Goal: Task Accomplishment & Management: Manage account settings

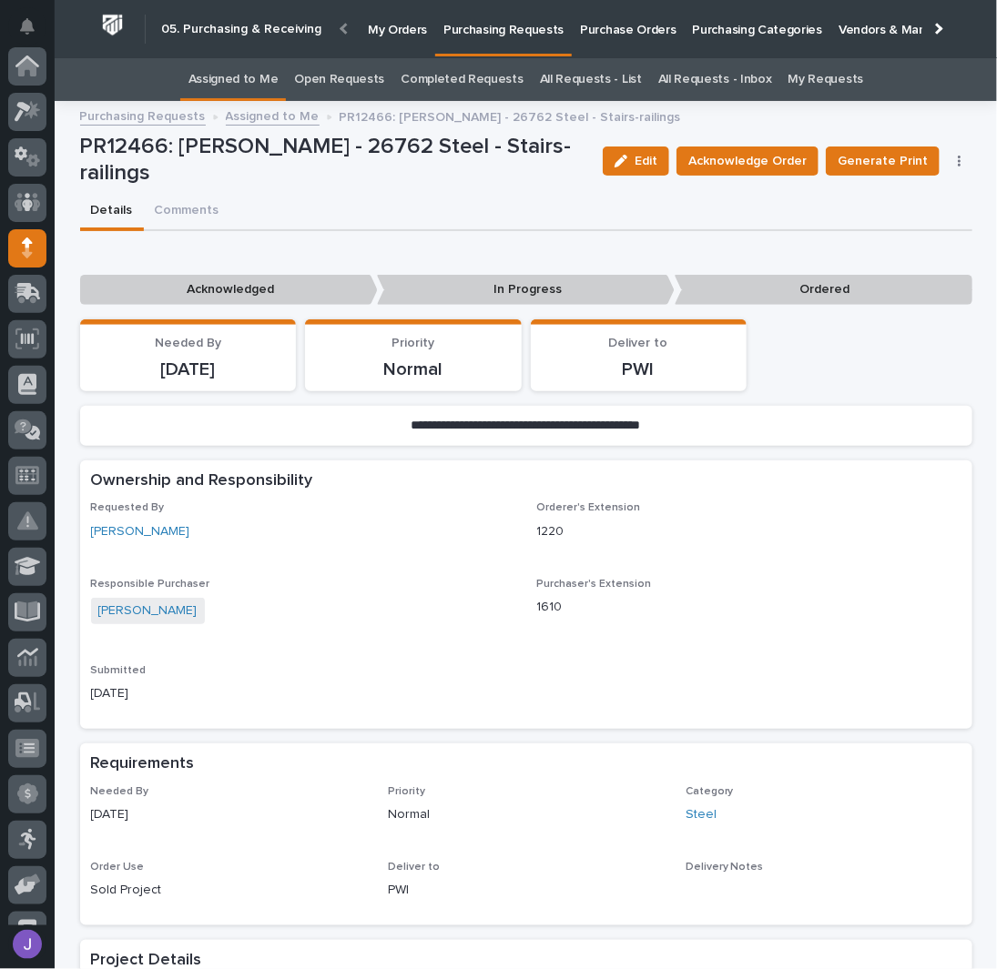
scroll to position [182, 0]
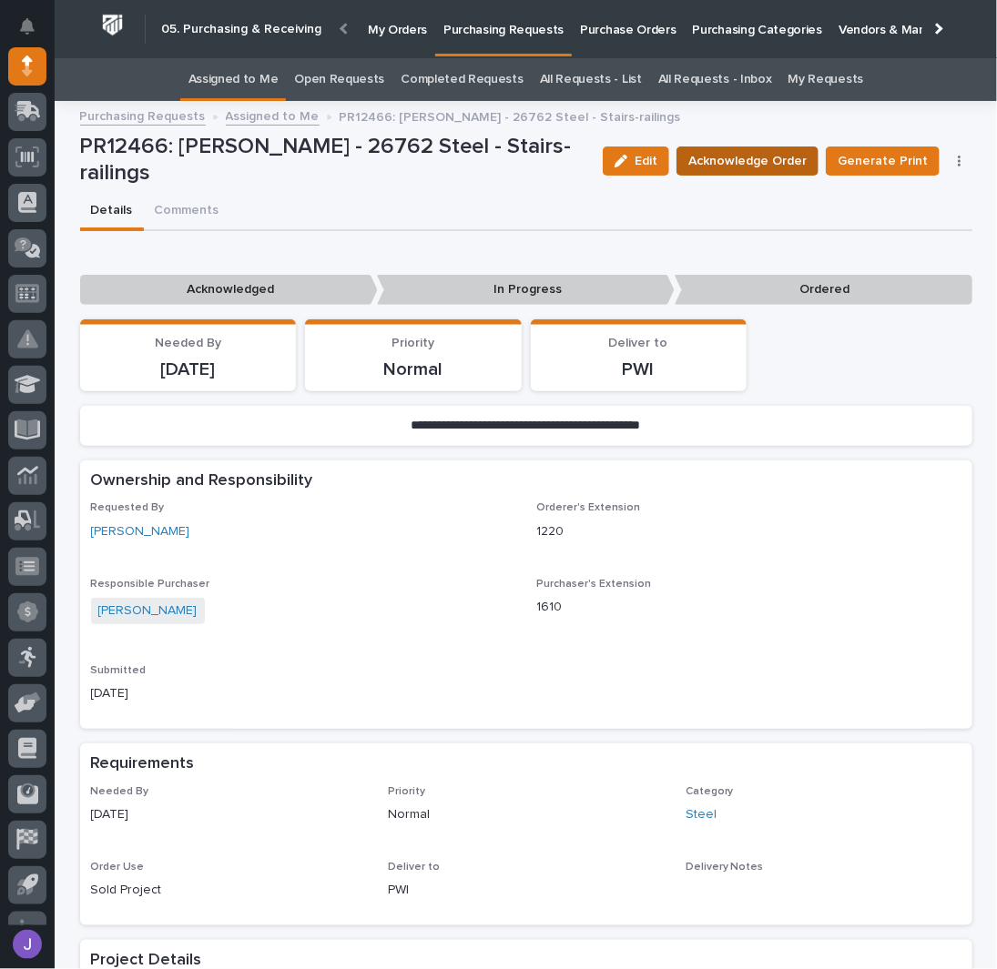
click at [772, 167] on span "Acknowledge Order" at bounding box center [747, 161] width 118 height 22
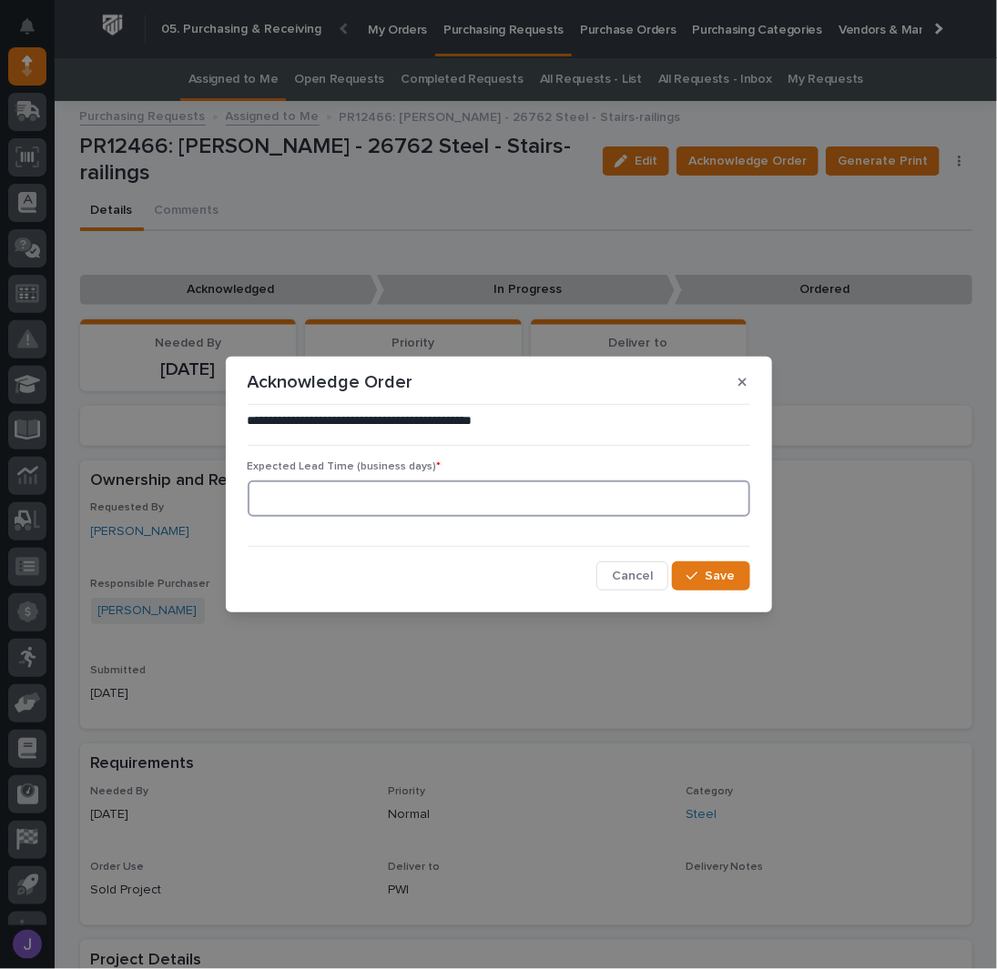
click at [444, 503] on input at bounding box center [499, 499] width 502 height 36
type input "0"
click at [731, 578] on span "Save" at bounding box center [720, 576] width 30 height 16
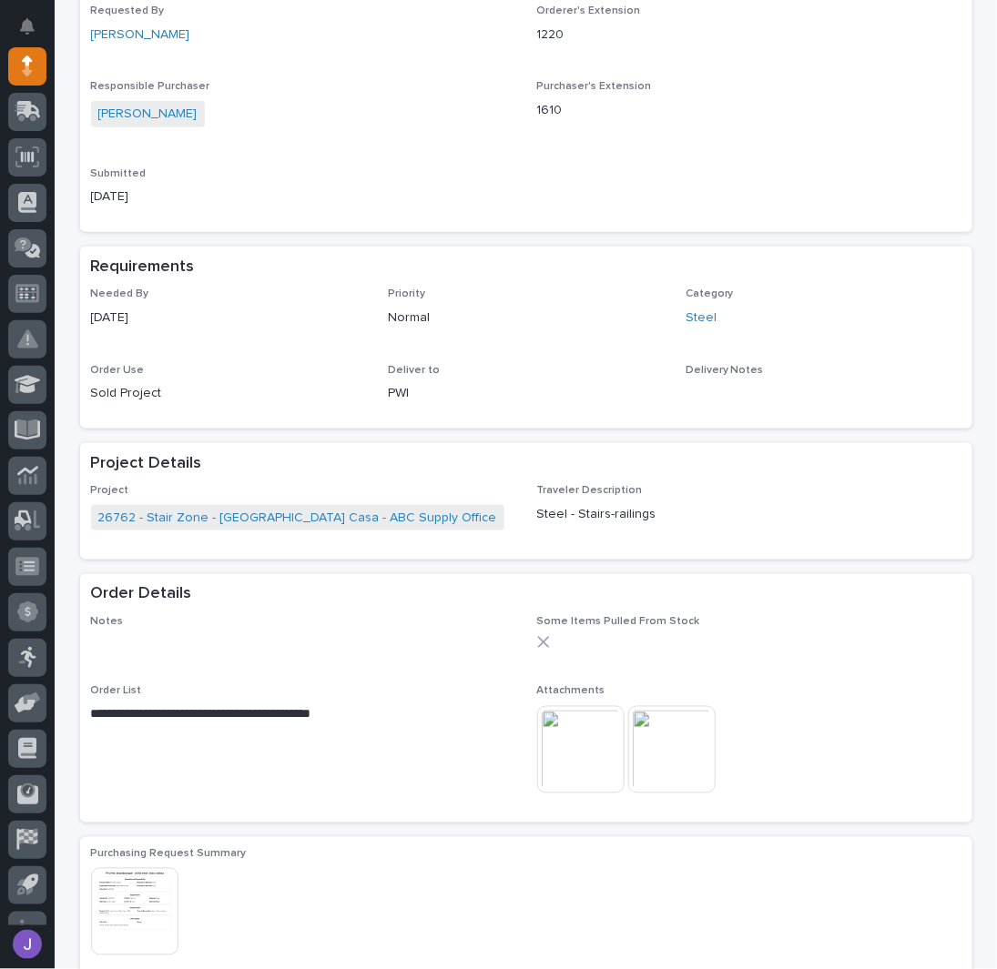
scroll to position [606, 0]
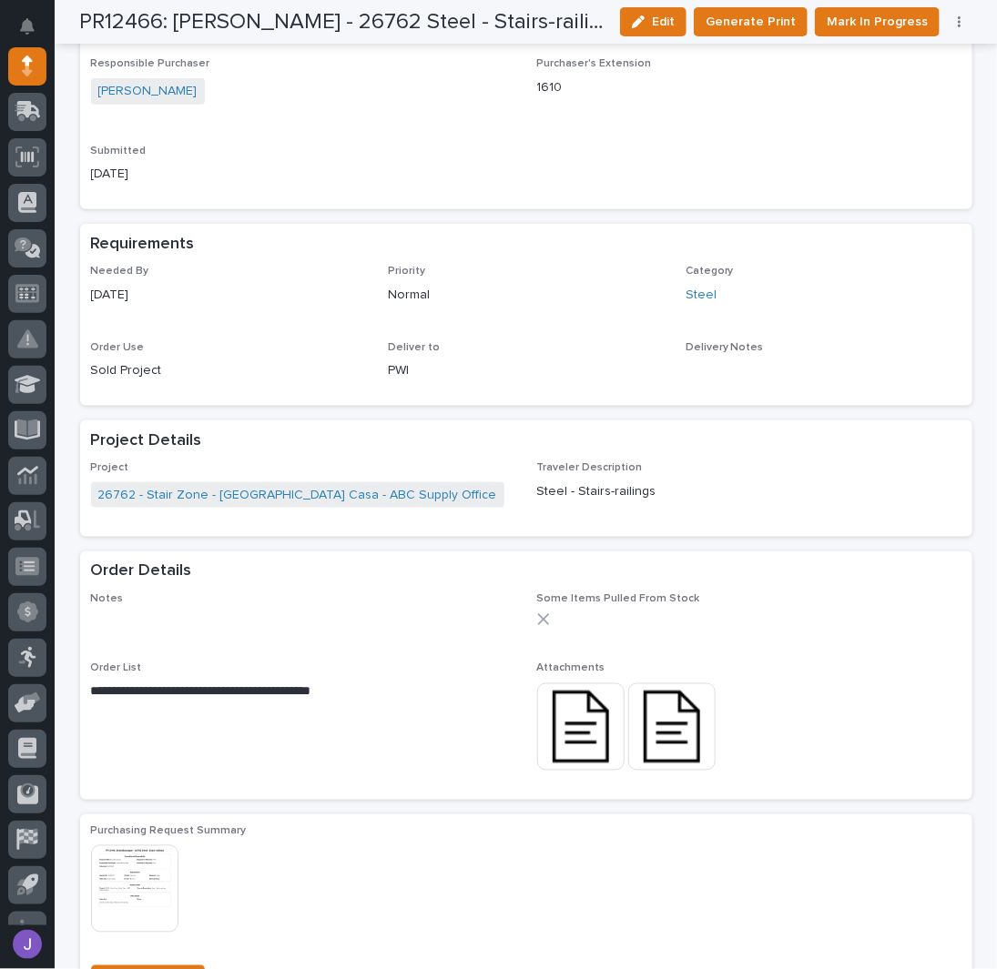
click at [589, 715] on img at bounding box center [580, 726] width 87 height 87
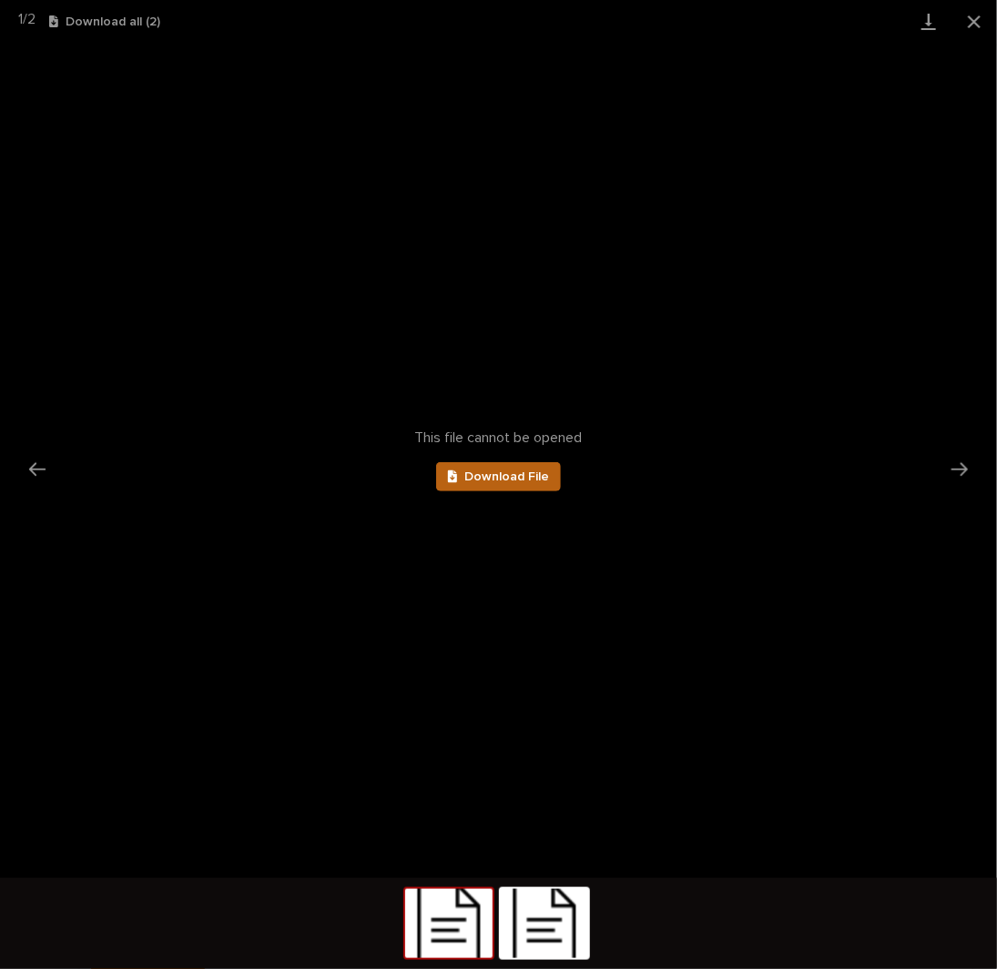
click at [502, 465] on link "Download File" at bounding box center [499, 476] width 126 height 29
click at [558, 917] on img at bounding box center [544, 923] width 87 height 69
click at [548, 463] on link "Download File" at bounding box center [499, 476] width 126 height 29
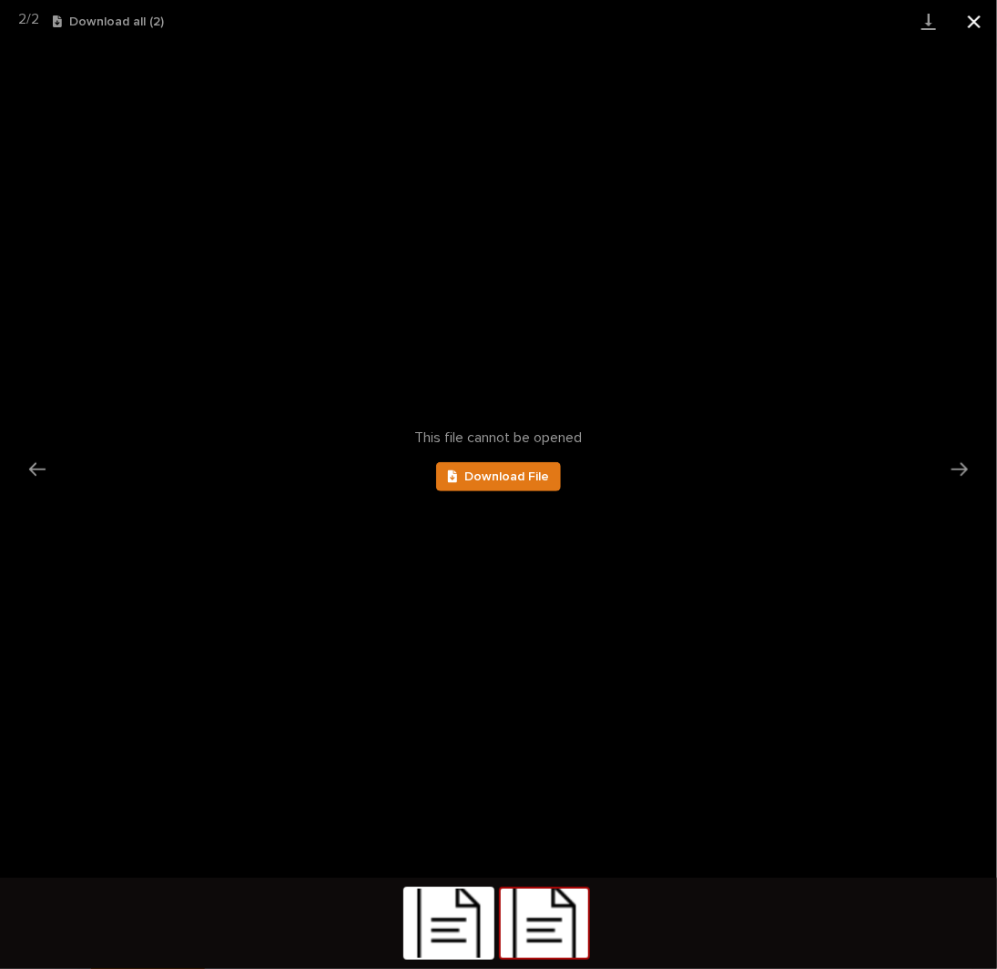
click at [972, 21] on button "Close gallery" at bounding box center [974, 21] width 46 height 43
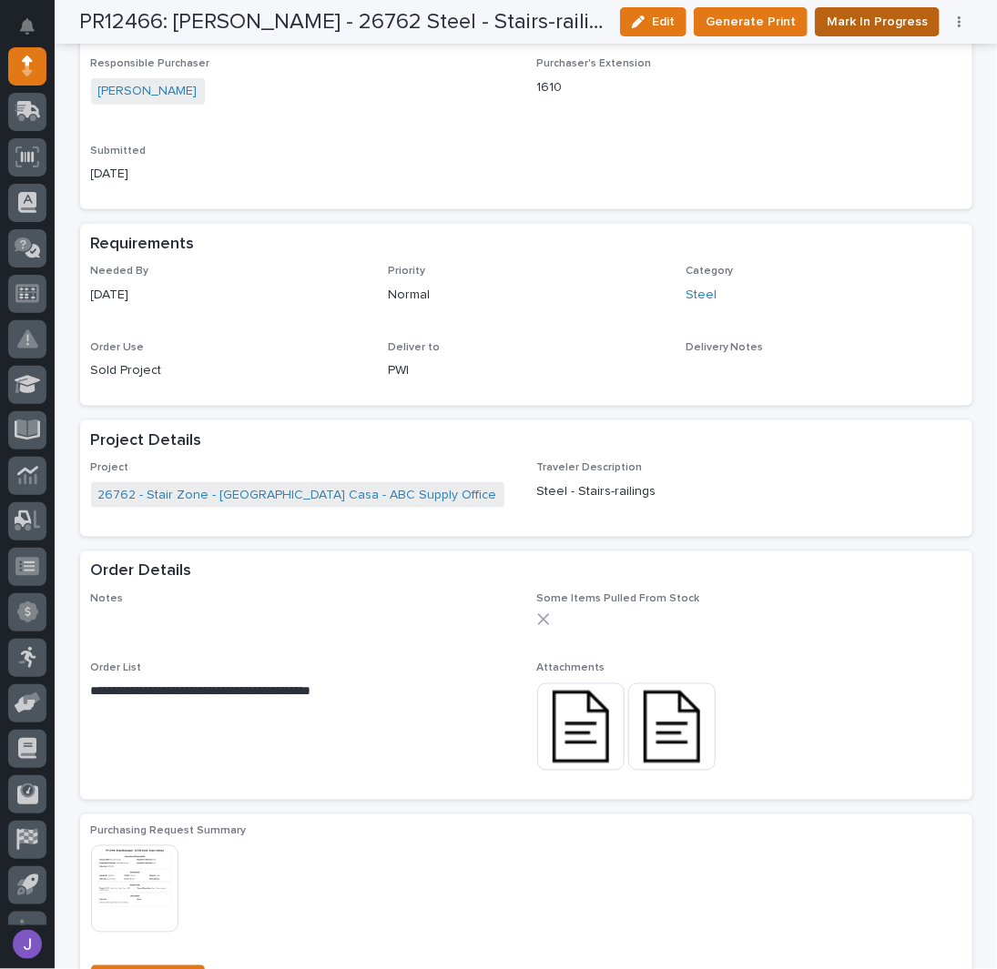
click at [872, 18] on span "Mark In Progress" at bounding box center [876, 22] width 101 height 22
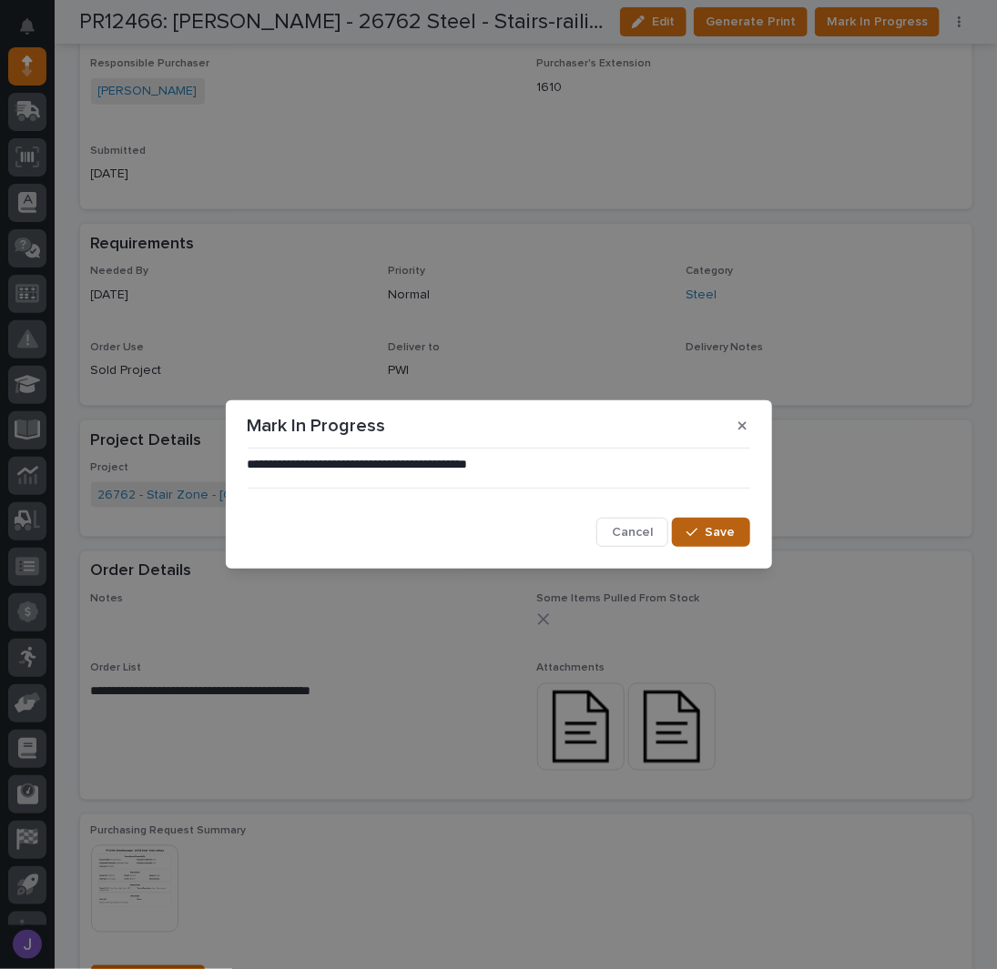
click at [704, 534] on div "button" at bounding box center [695, 532] width 18 height 13
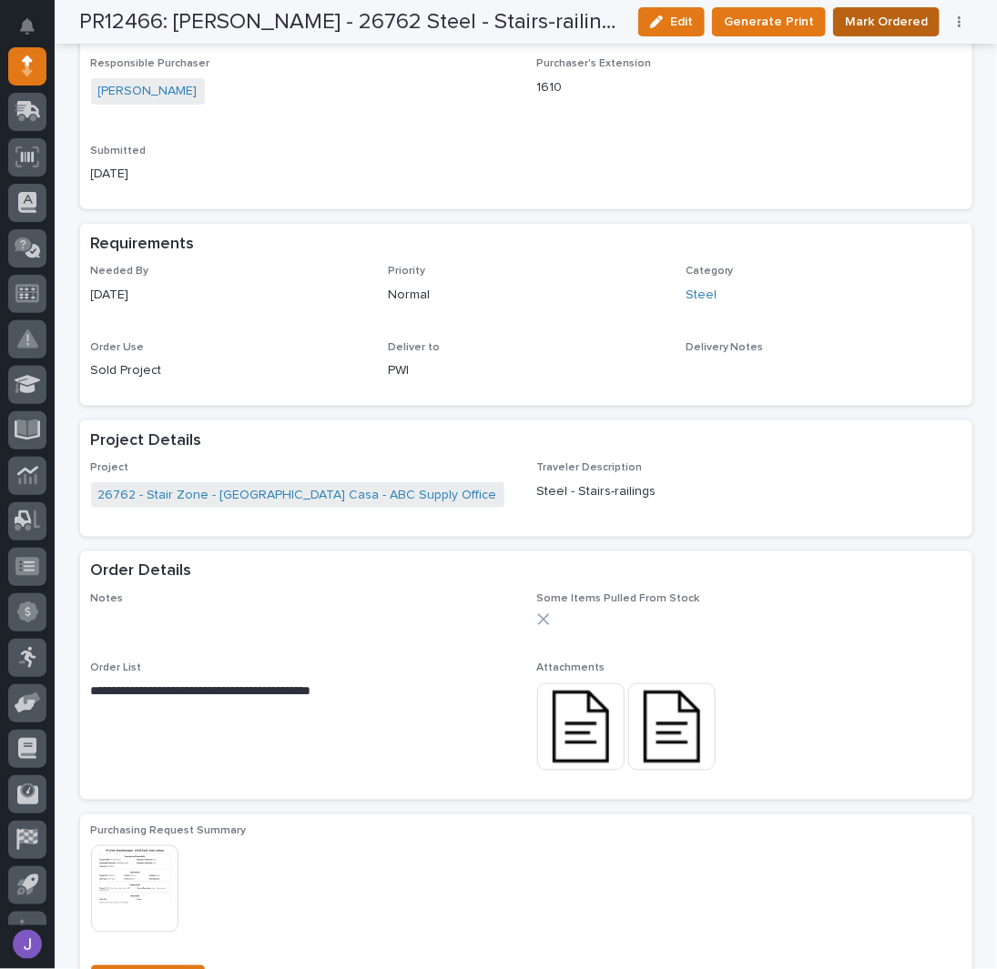
click at [926, 25] on button "Mark Ordered" at bounding box center [886, 21] width 106 height 29
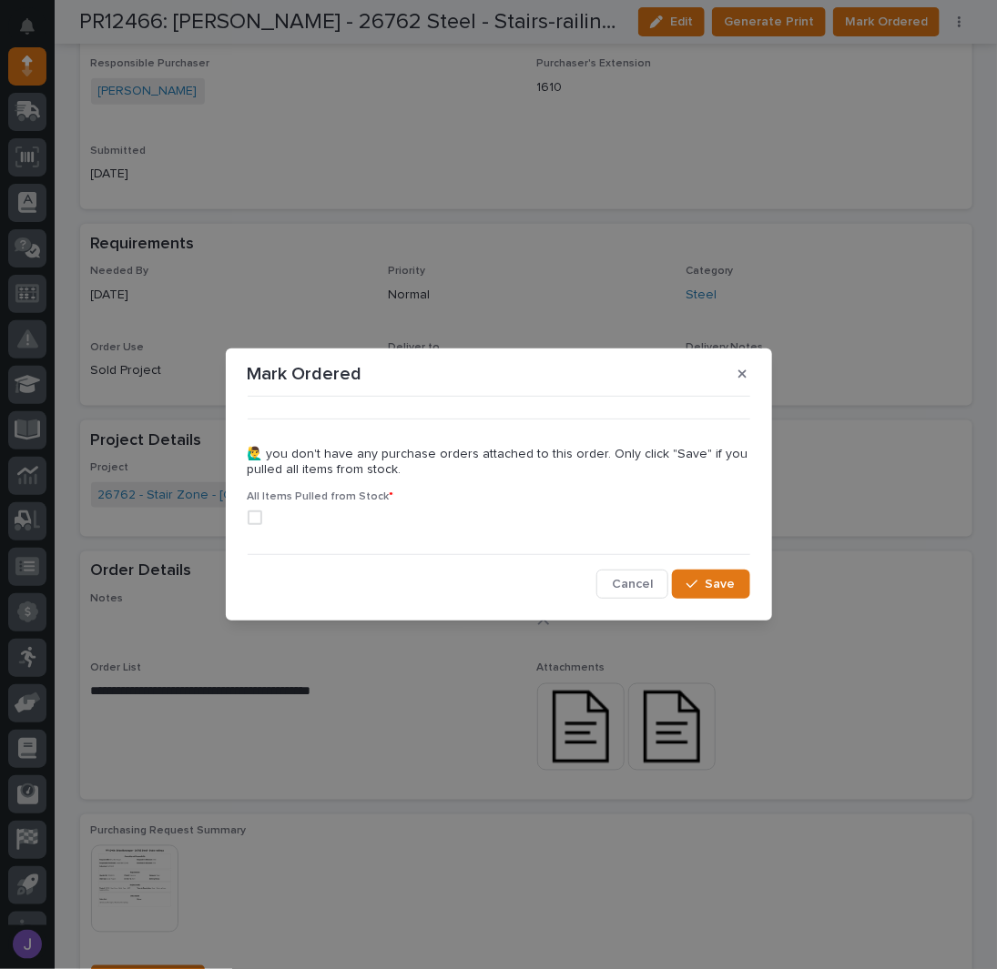
click at [254, 520] on span at bounding box center [255, 518] width 15 height 15
click at [722, 580] on span "Save" at bounding box center [720, 584] width 30 height 16
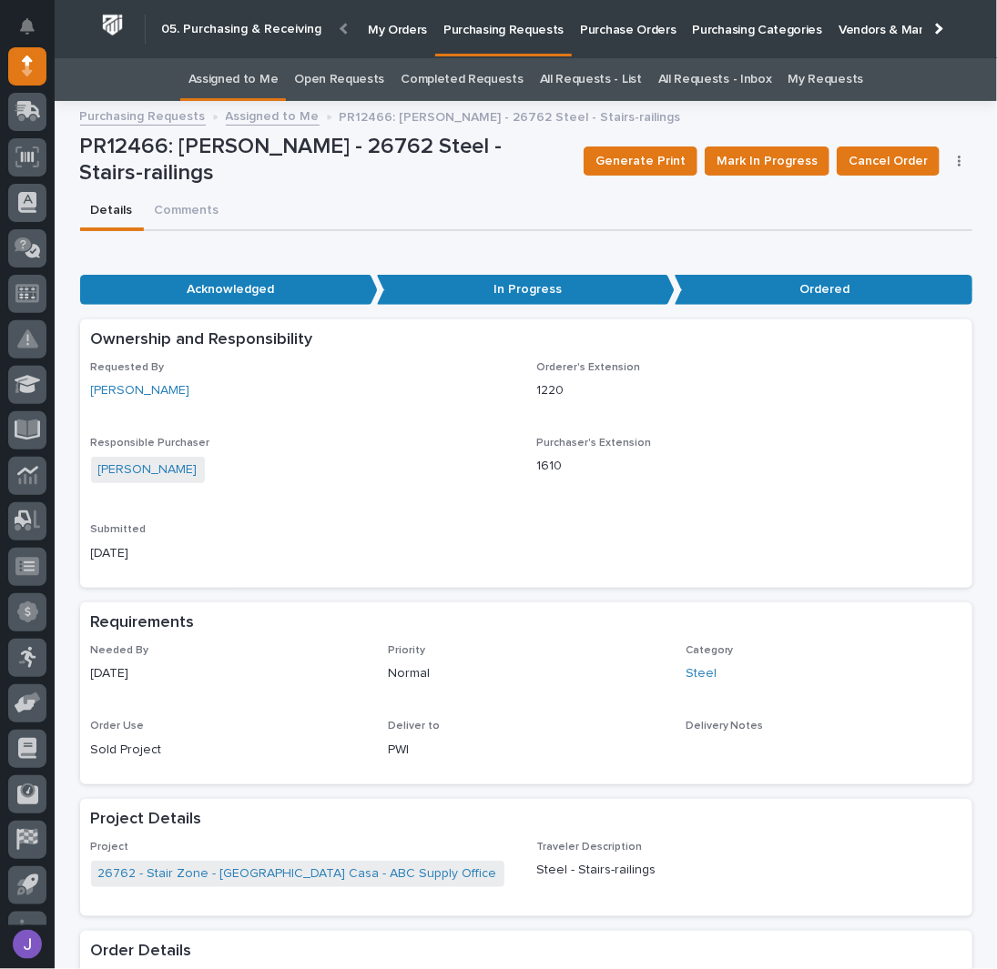
click at [269, 90] on link "Assigned to Me" at bounding box center [233, 79] width 90 height 43
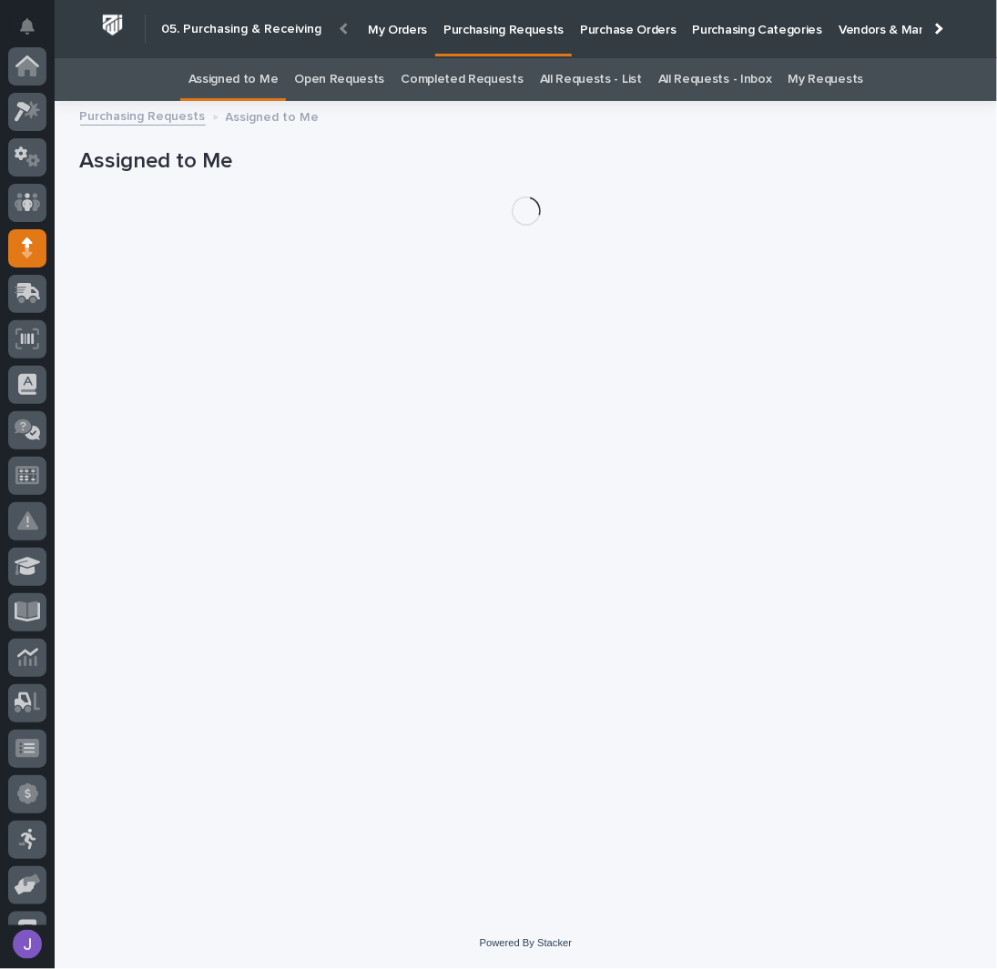
scroll to position [182, 0]
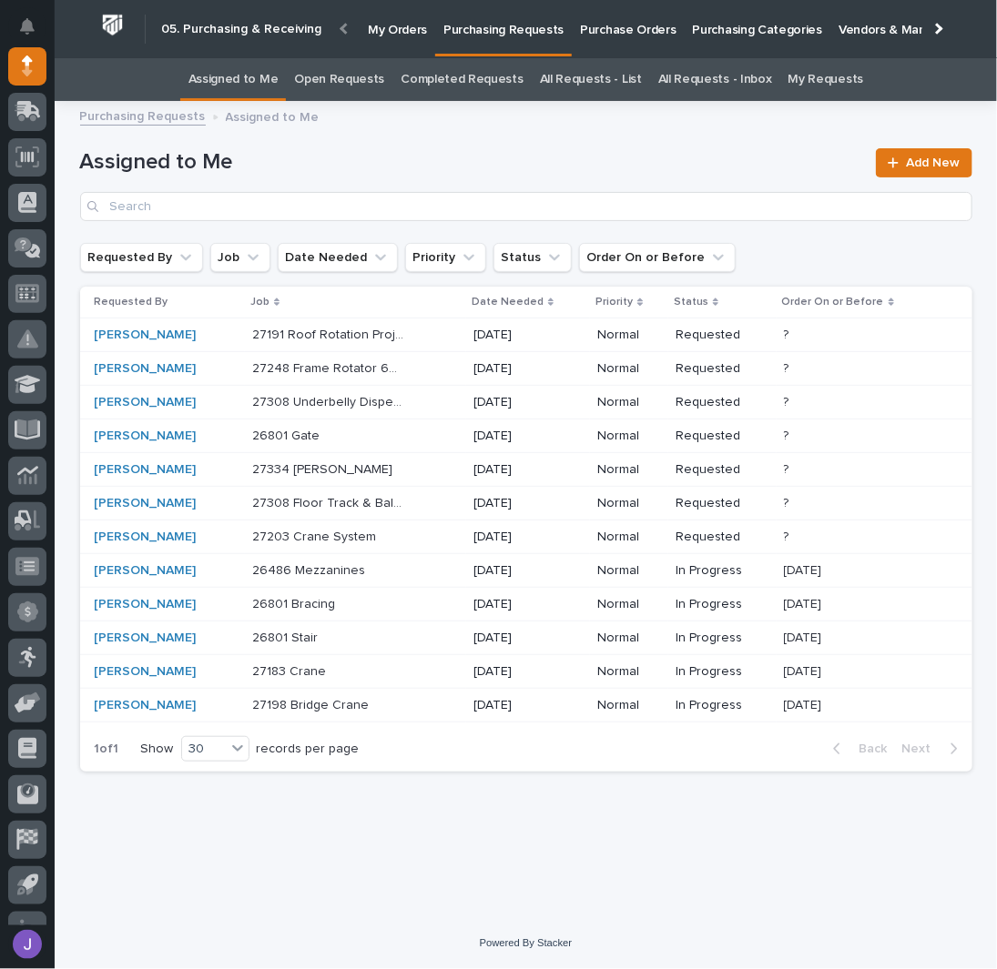
click at [446, 366] on div "27248 Frame Rotator 6K - Steel 27248 Frame Rotator 6K - Steel" at bounding box center [355, 369] width 207 height 30
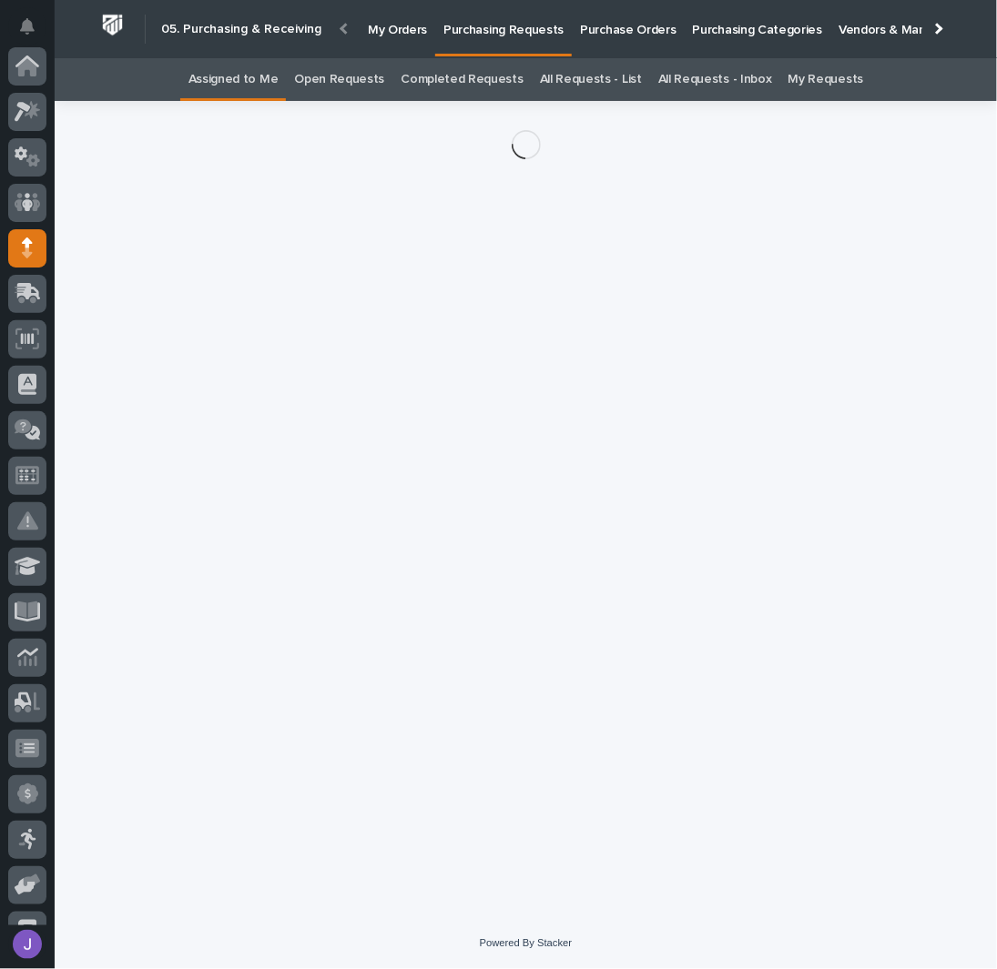
scroll to position [182, 0]
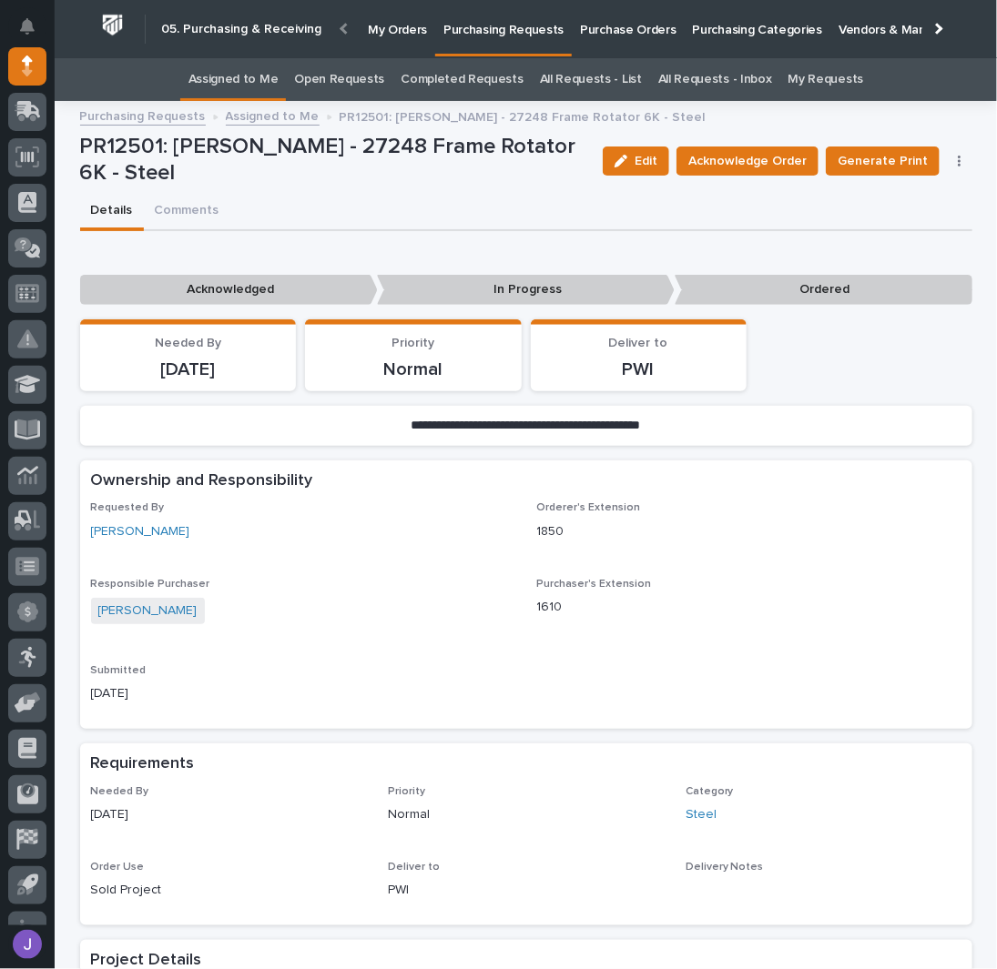
click at [245, 84] on link "Assigned to Me" at bounding box center [233, 79] width 90 height 43
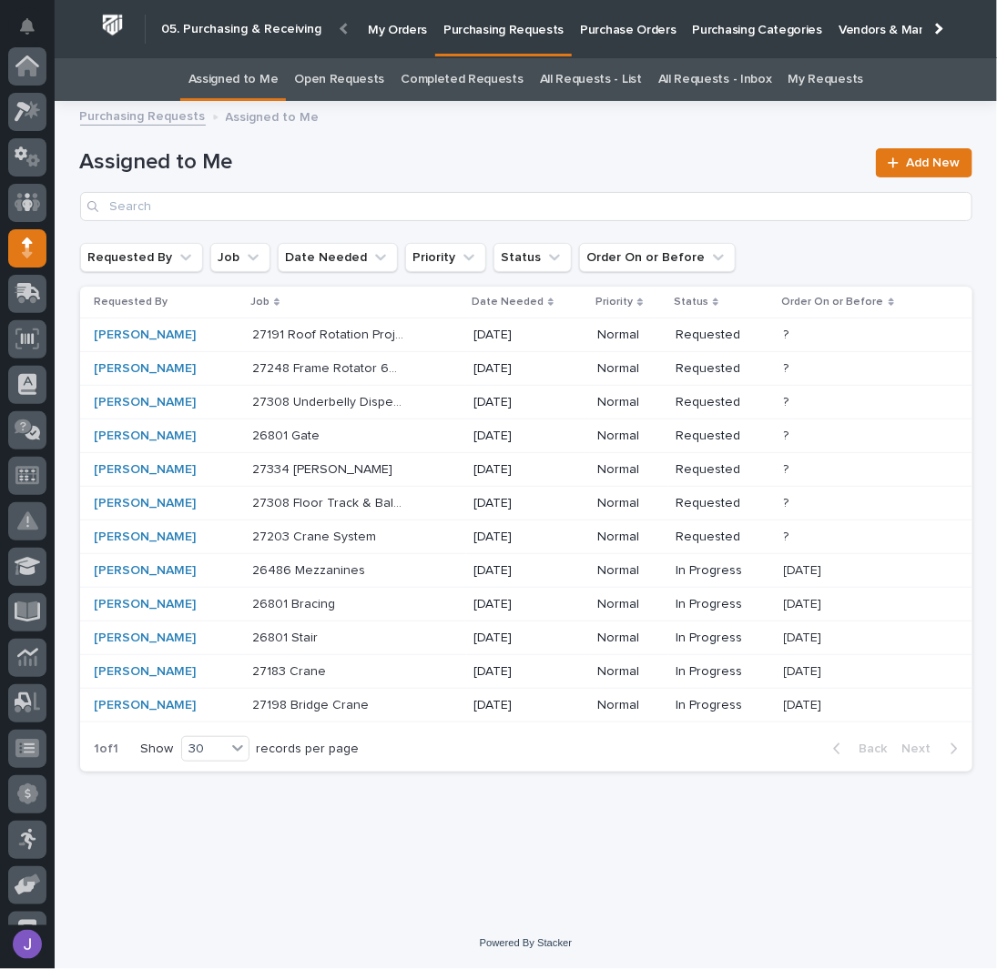
scroll to position [182, 0]
click at [440, 336] on div "27191 Roof Rotation Project 27191 Roof Rotation Project" at bounding box center [355, 335] width 207 height 30
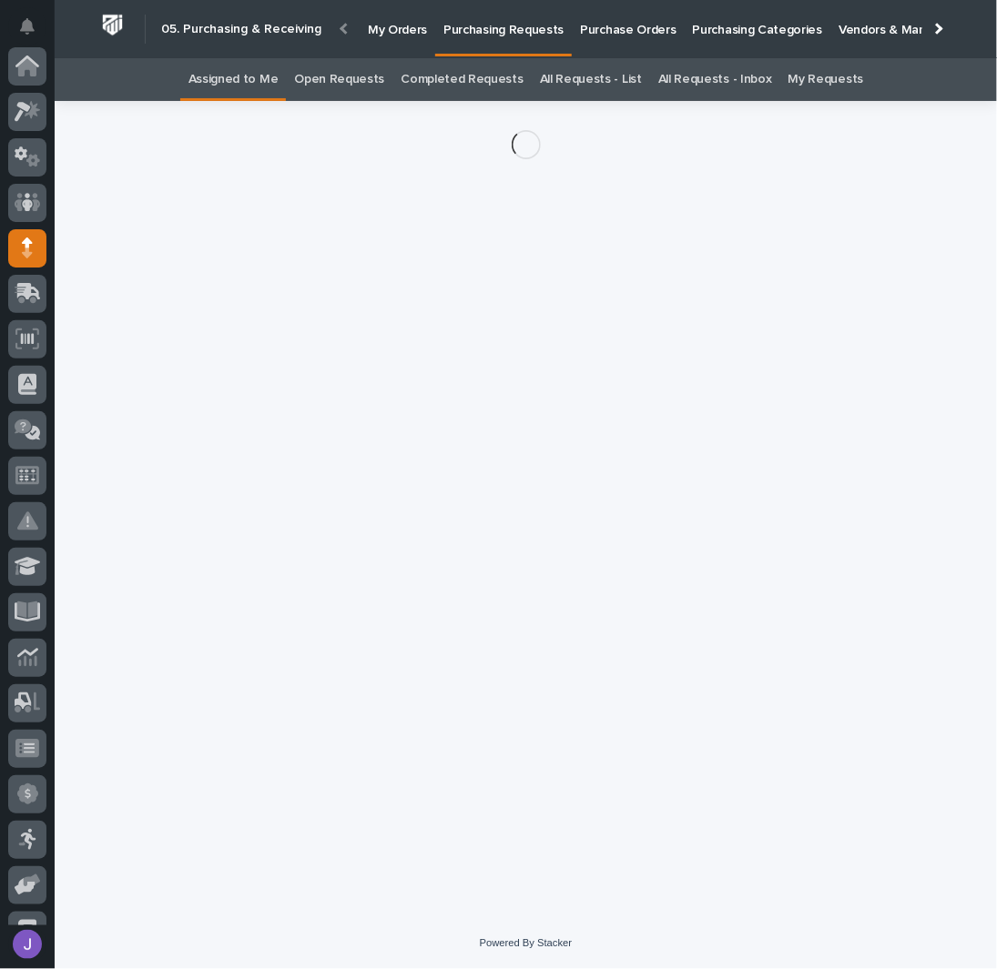
scroll to position [182, 0]
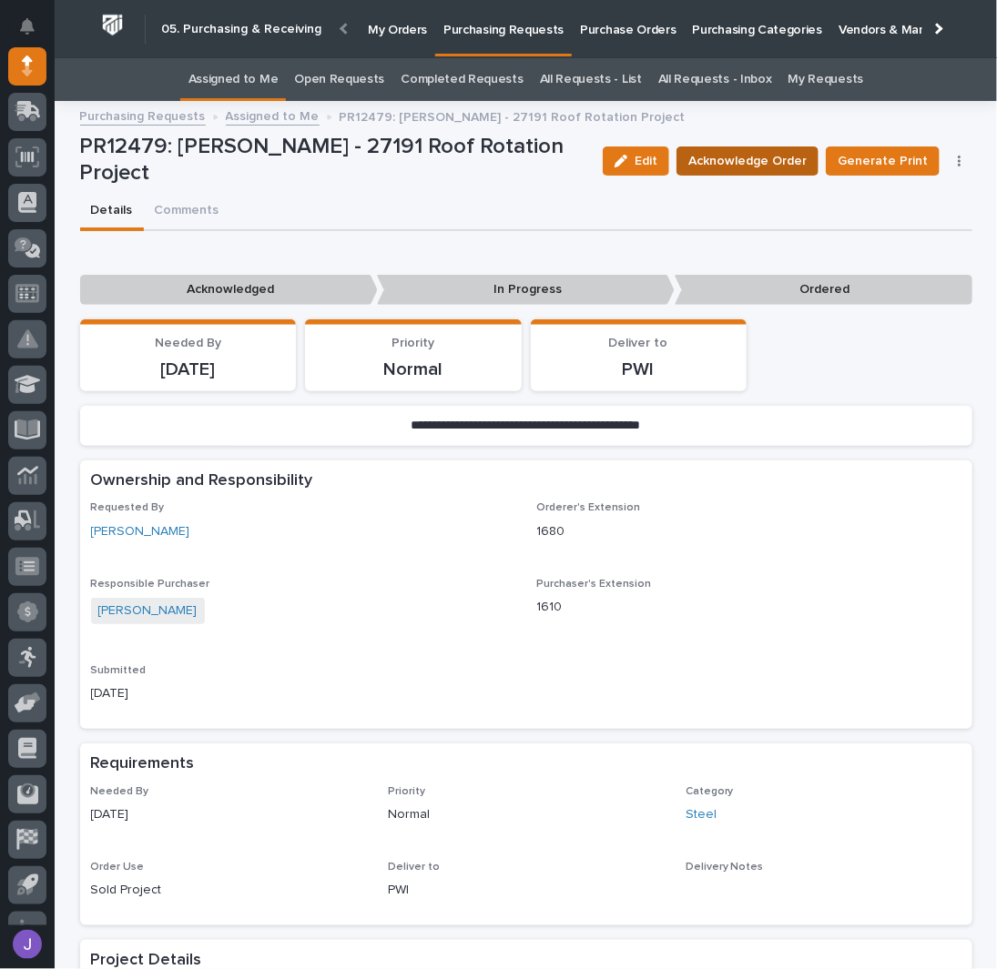
click at [724, 164] on span "Acknowledge Order" at bounding box center [747, 161] width 118 height 22
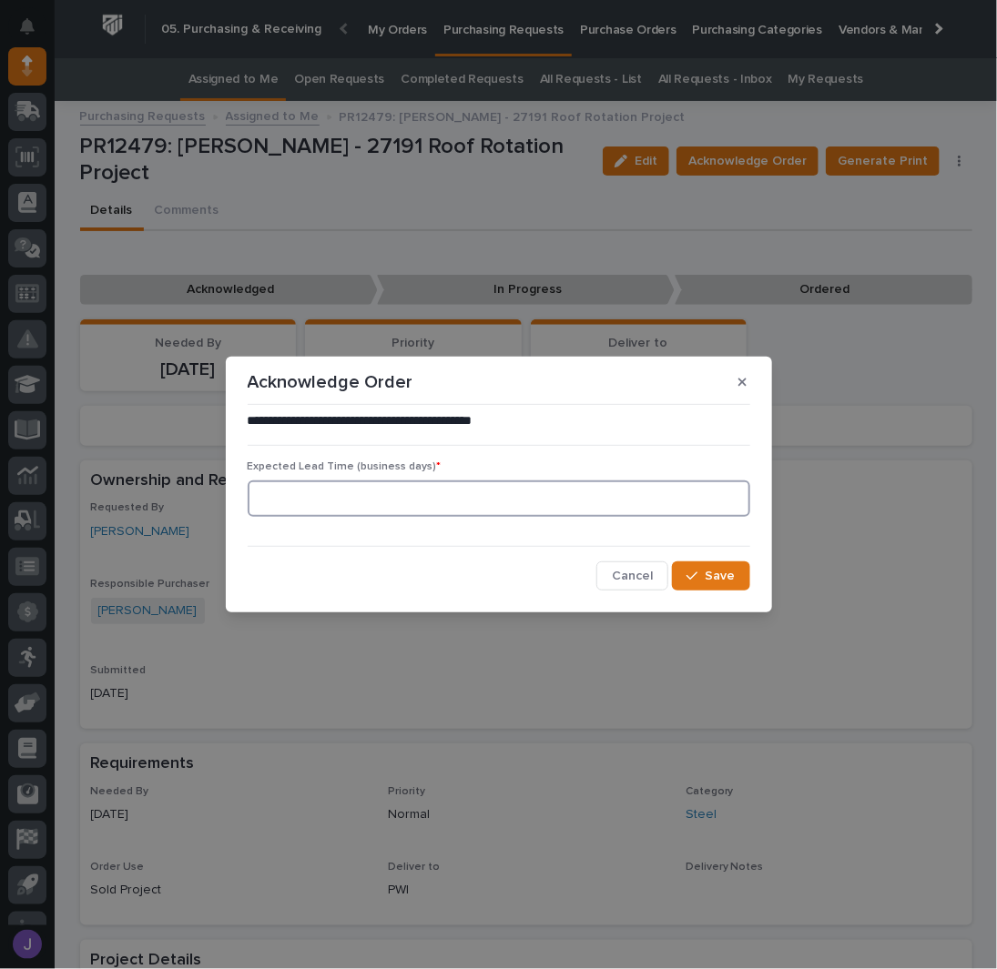
click at [357, 492] on input at bounding box center [499, 499] width 502 height 36
type input "0"
click at [694, 575] on icon "button" at bounding box center [691, 576] width 11 height 13
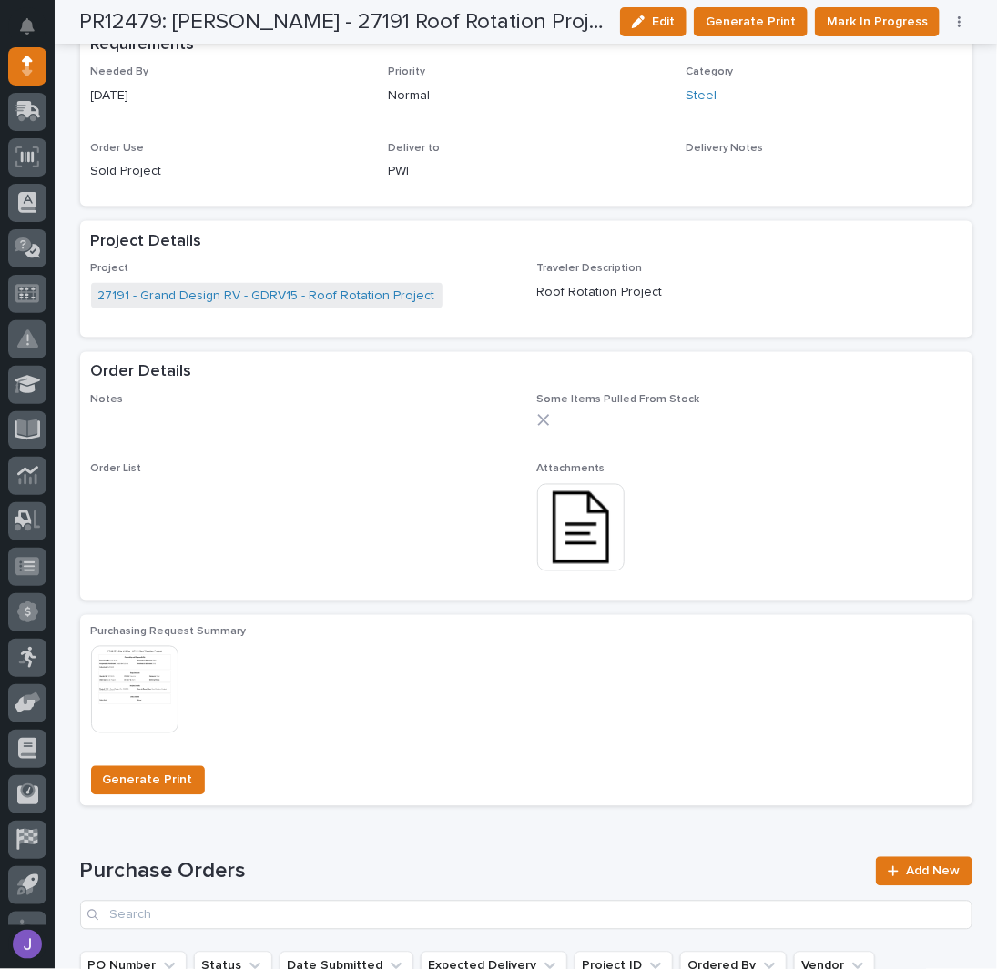
scroll to position [849, 0]
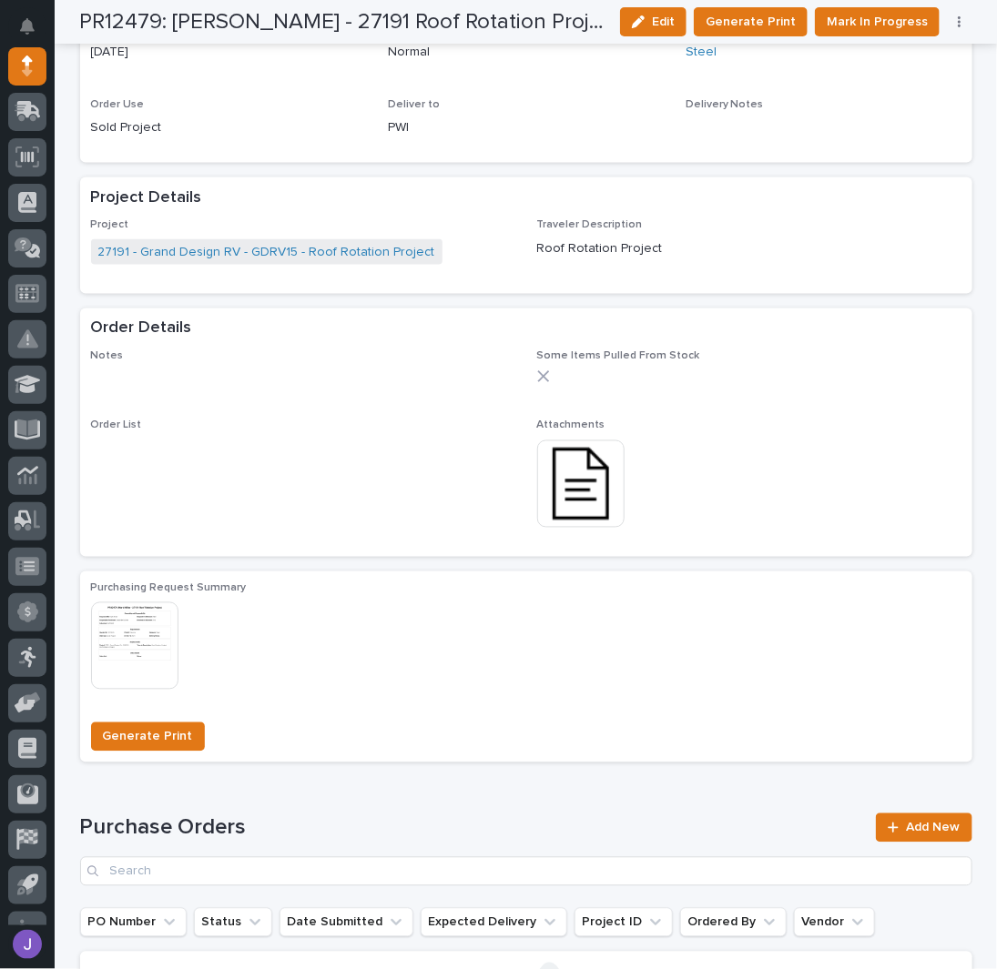
click at [599, 494] on img at bounding box center [580, 483] width 87 height 87
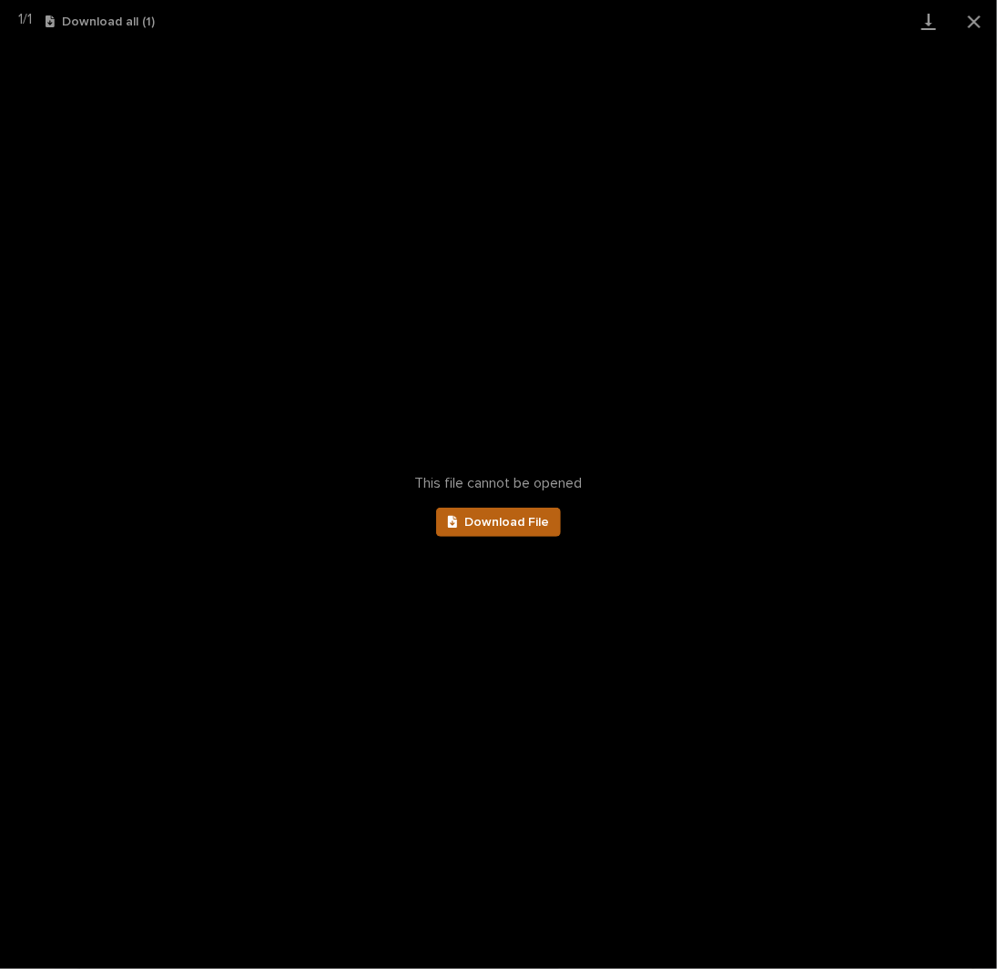
click at [535, 521] on span "Download File" at bounding box center [506, 522] width 85 height 13
click at [977, 19] on button "Close gallery" at bounding box center [974, 21] width 46 height 43
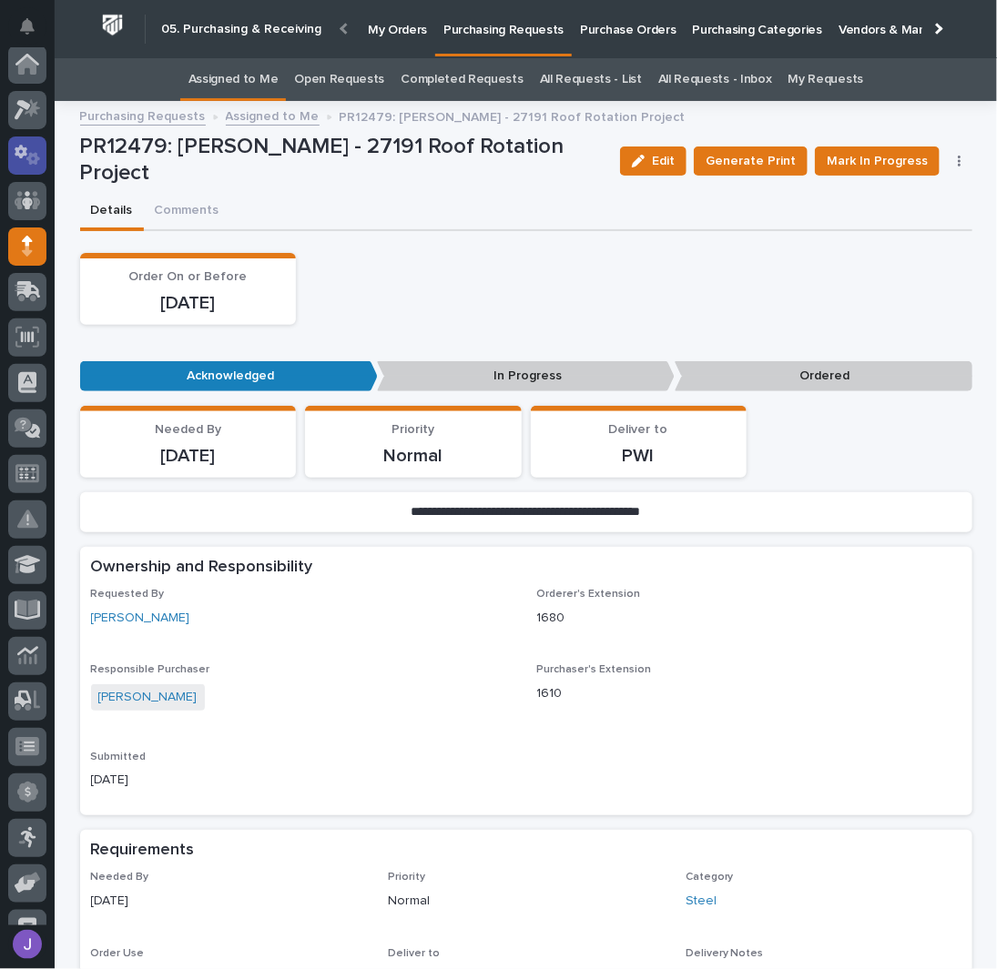
scroll to position [0, 0]
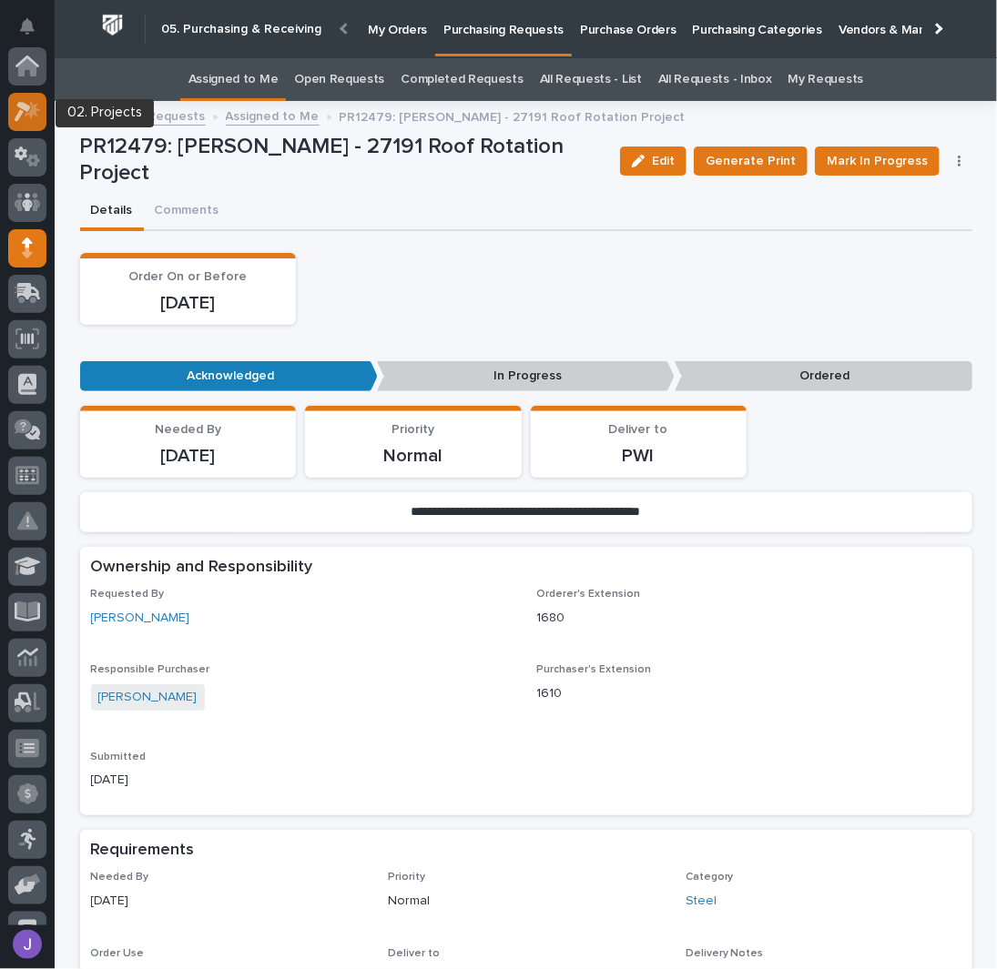
click at [31, 116] on icon at bounding box center [32, 109] width 15 height 18
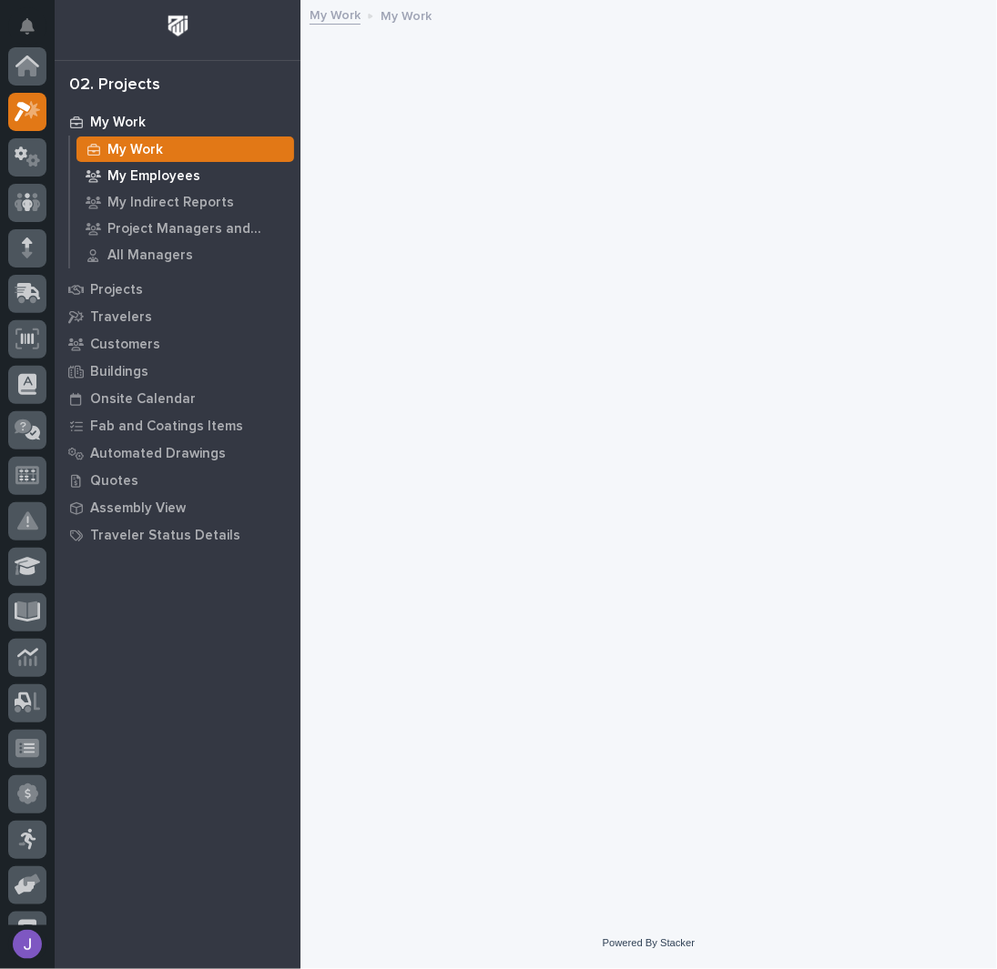
scroll to position [46, 0]
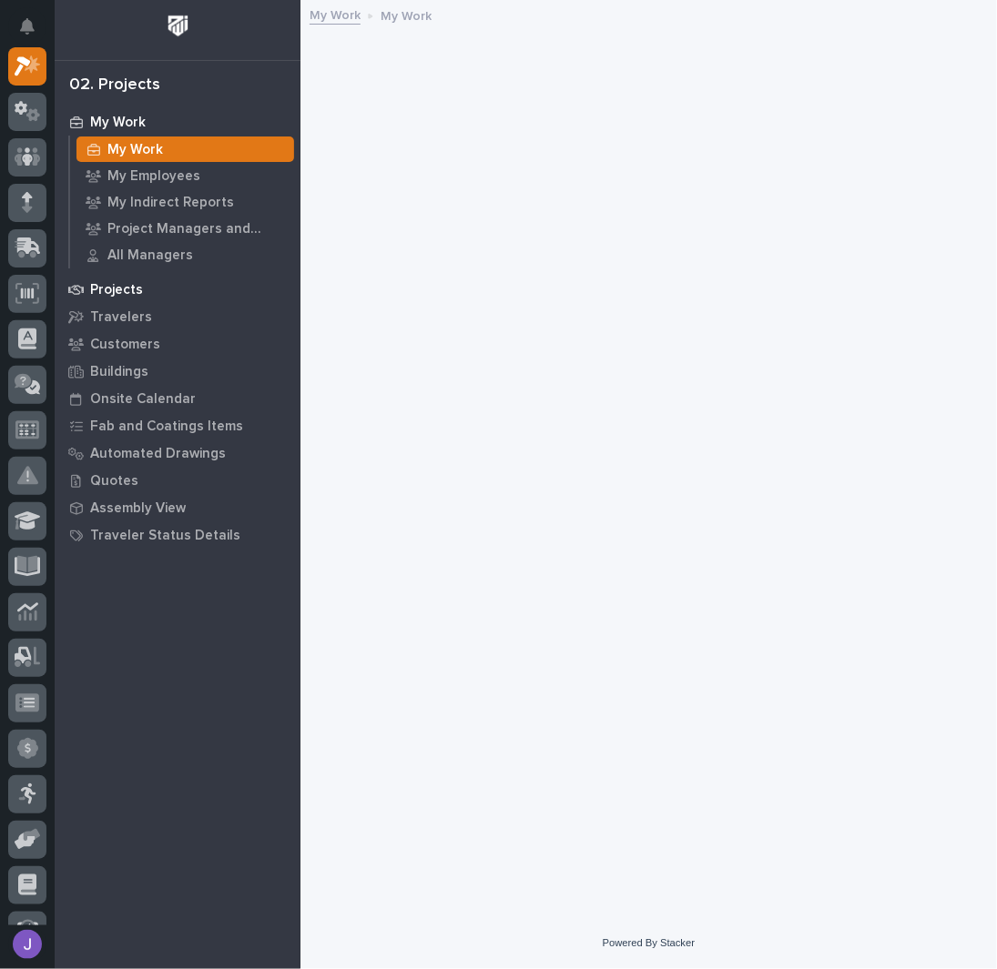
click at [114, 296] on p "Projects" at bounding box center [116, 290] width 53 height 16
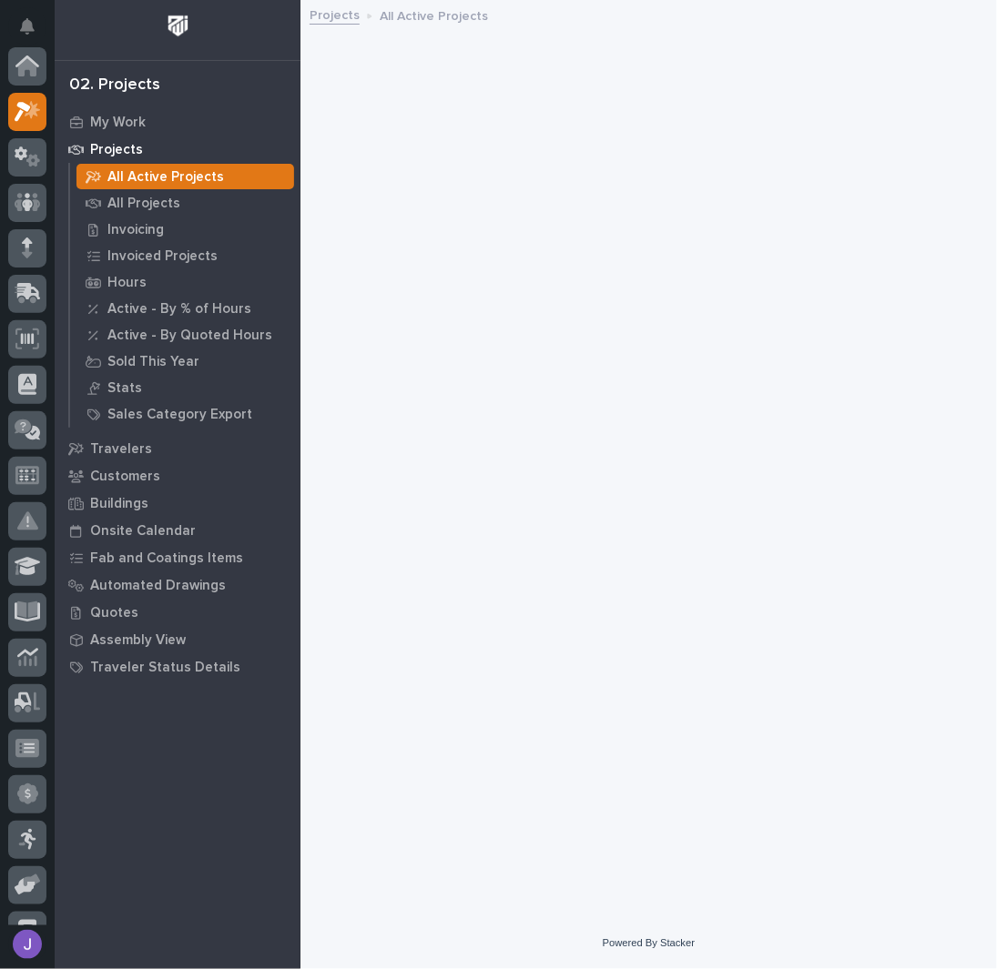
scroll to position [46, 0]
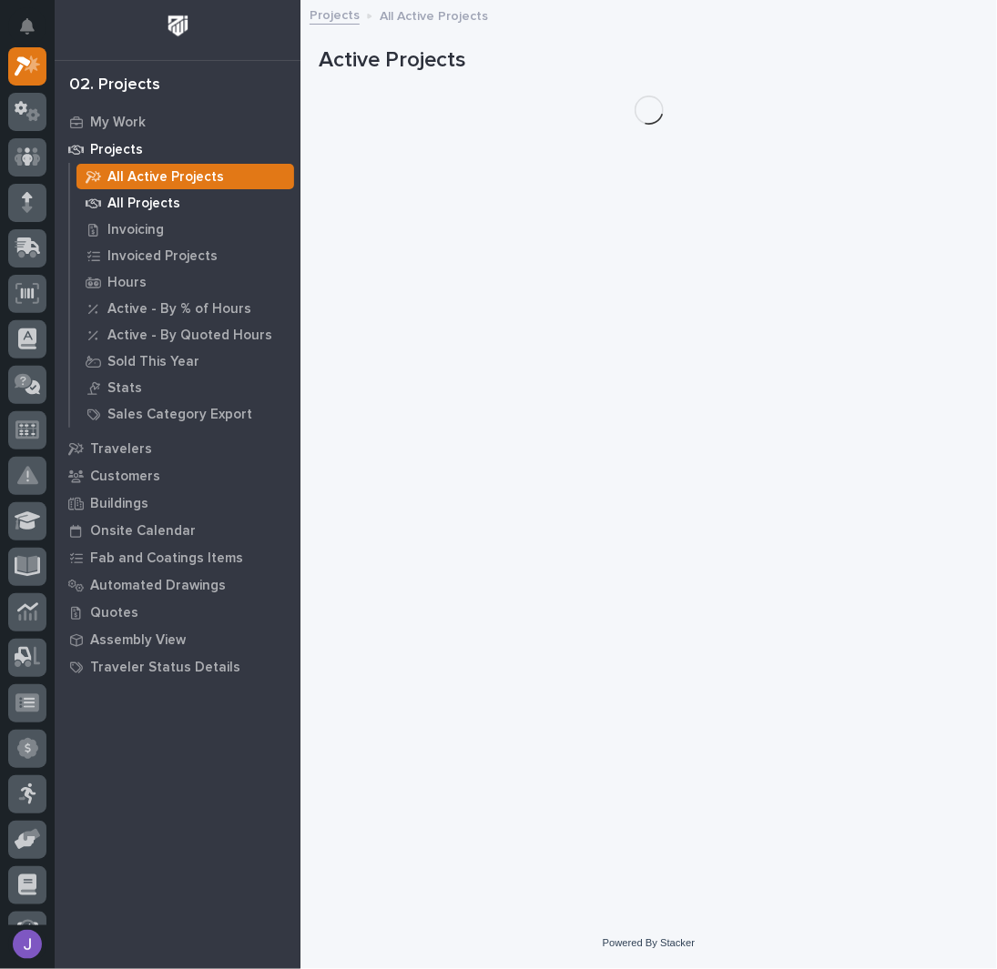
click at [146, 205] on p "All Projects" at bounding box center [143, 204] width 73 height 16
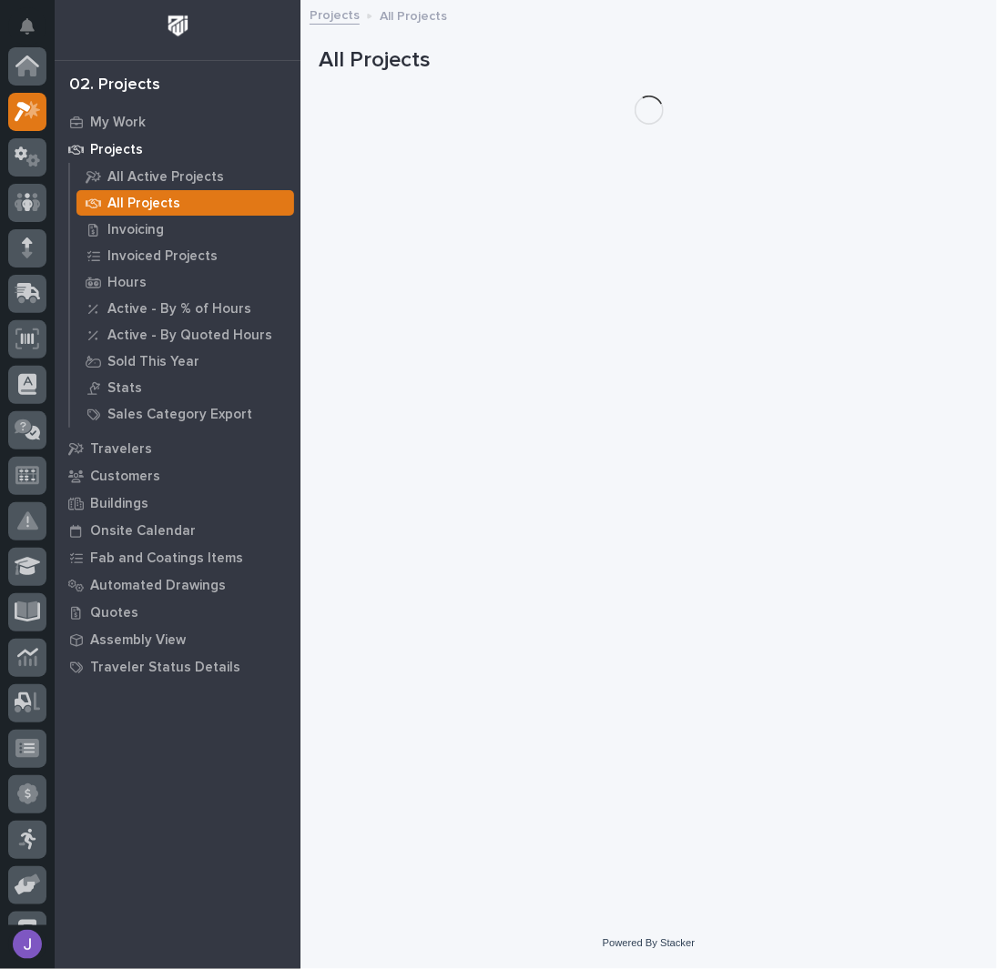
scroll to position [46, 0]
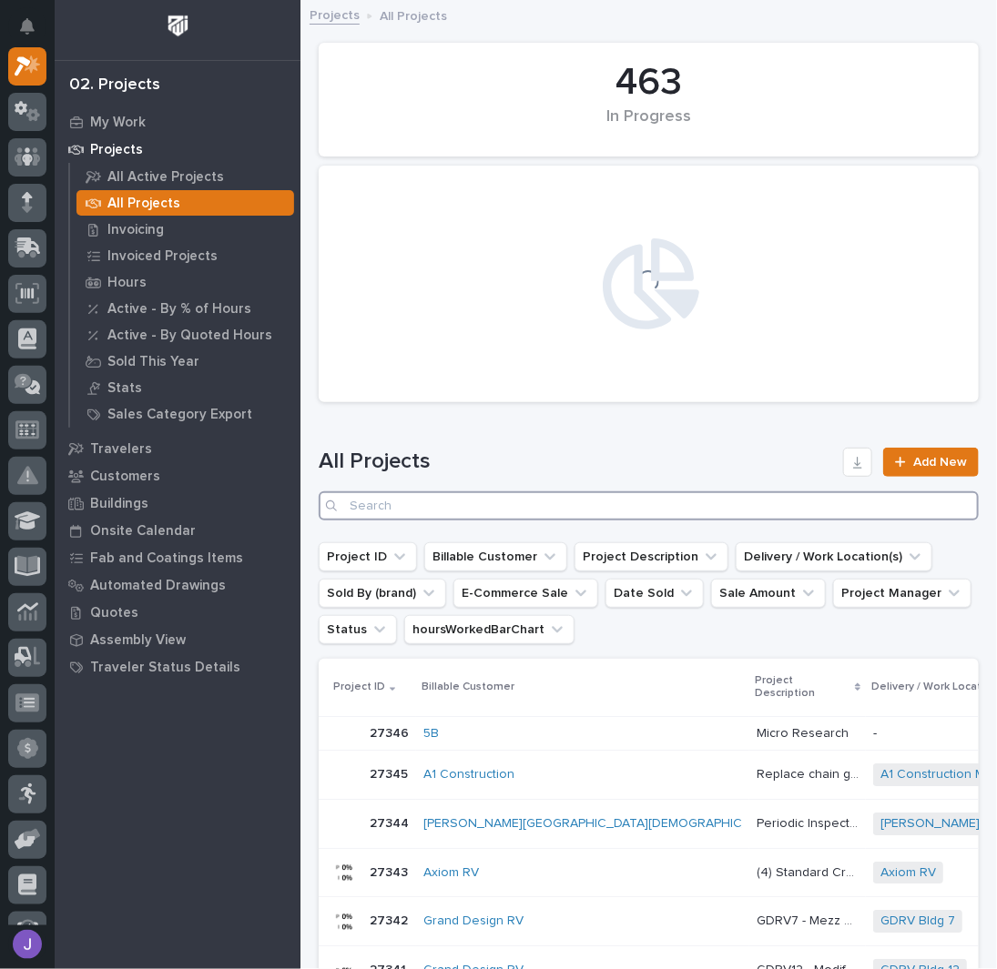
click at [423, 501] on input "Search" at bounding box center [649, 505] width 660 height 29
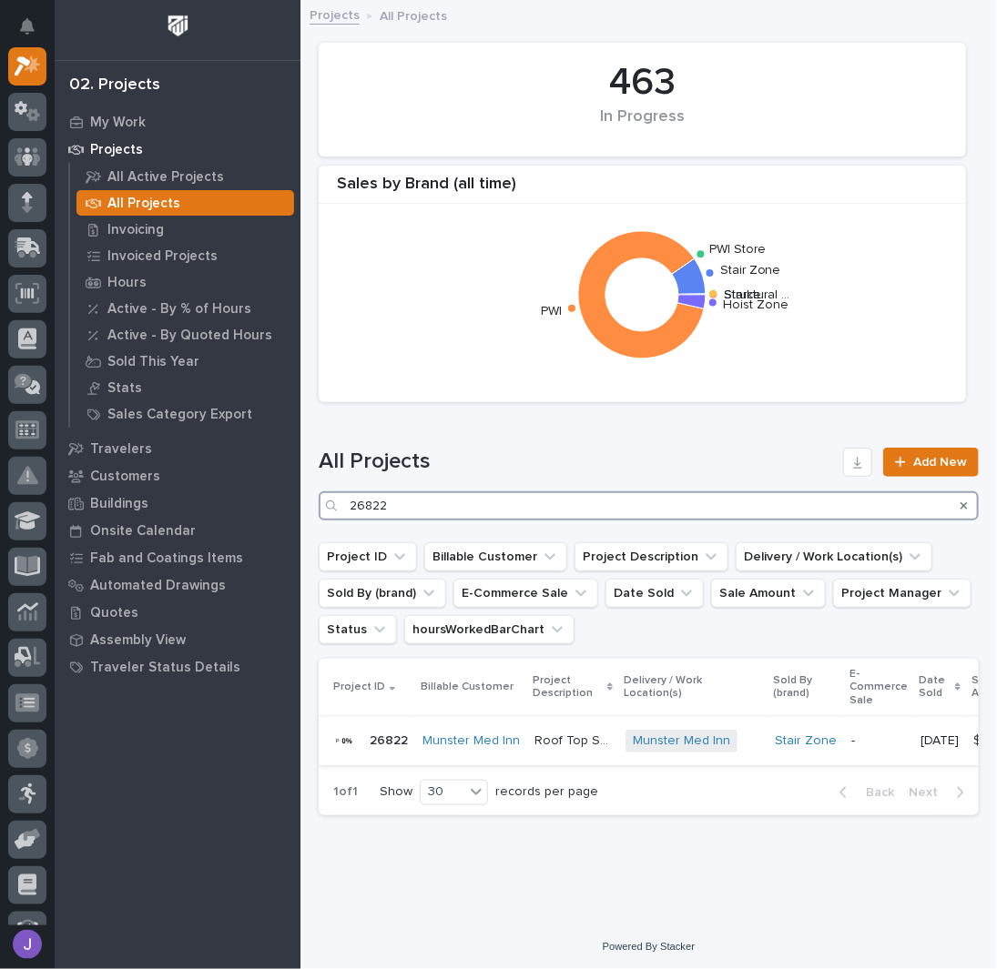
type input "26822"
click at [560, 738] on p "Roof Top Straight Stair" at bounding box center [574, 739] width 80 height 19
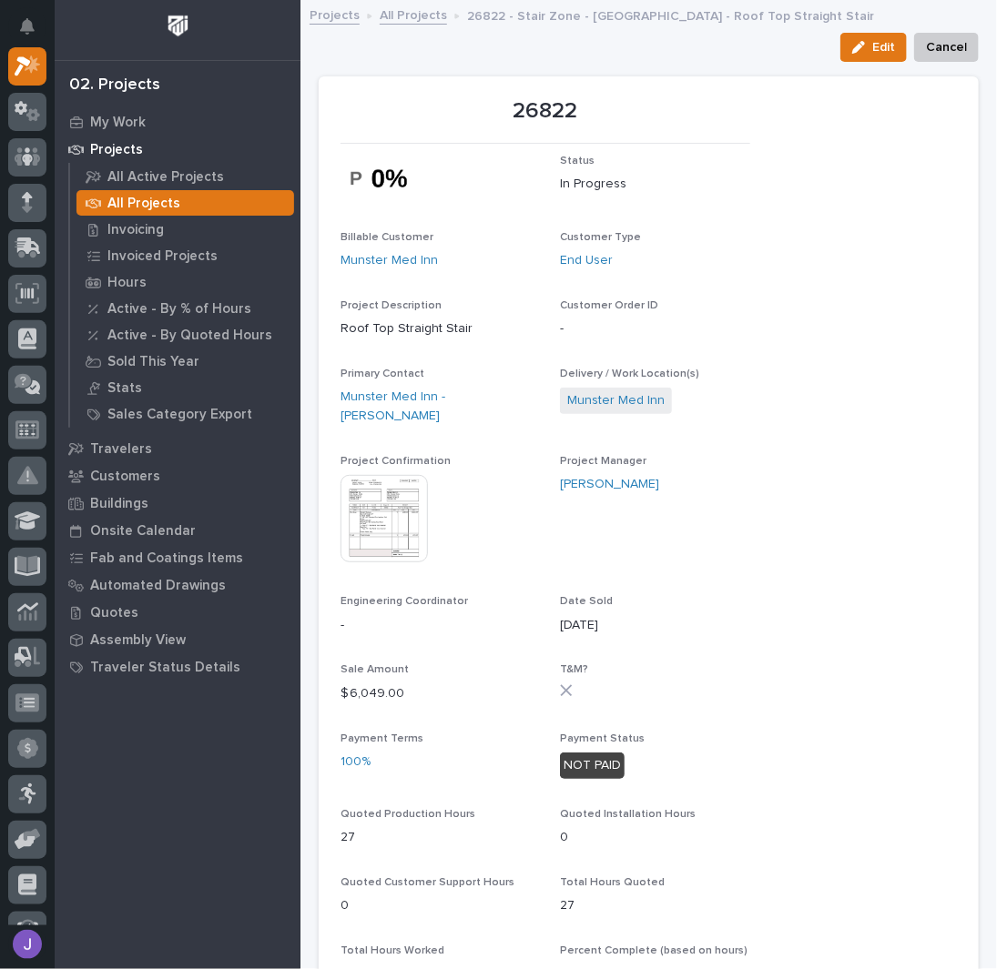
click at [604, 47] on div "Edit Cancel" at bounding box center [649, 47] width 660 height 29
click at [33, 199] on div at bounding box center [27, 203] width 38 height 38
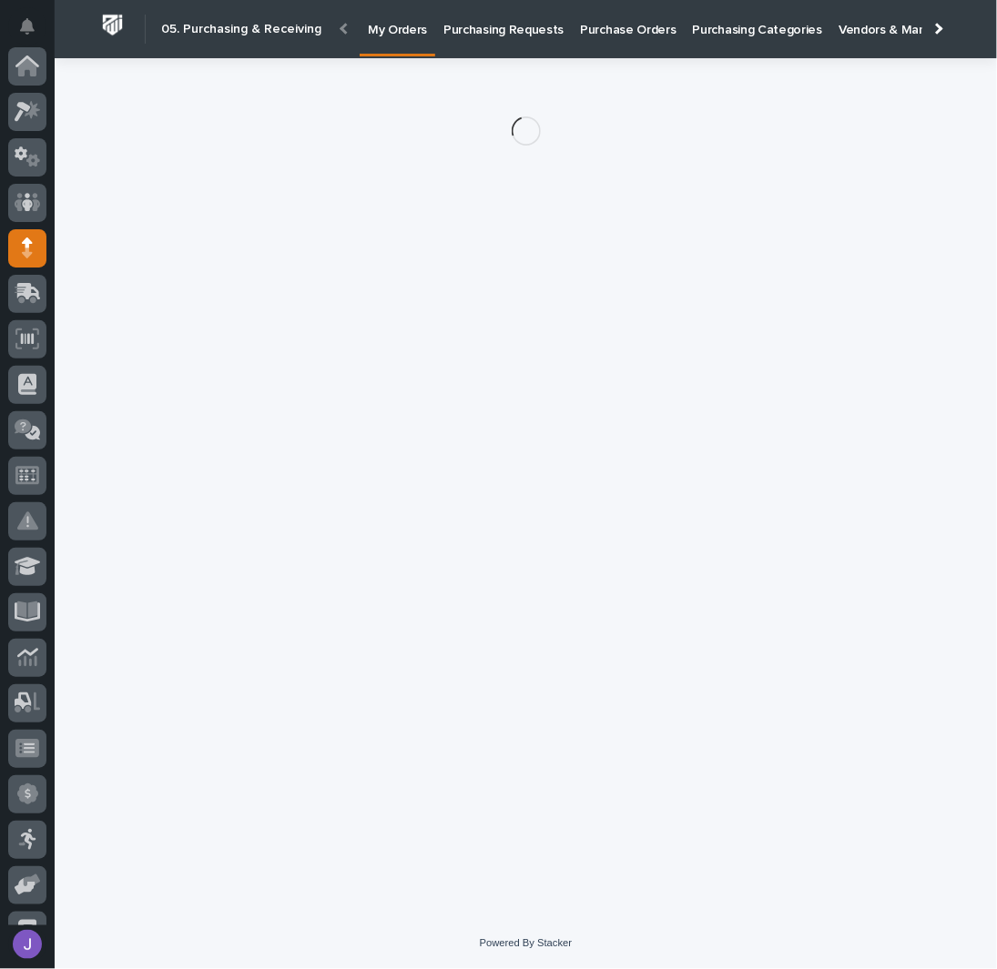
scroll to position [182, 0]
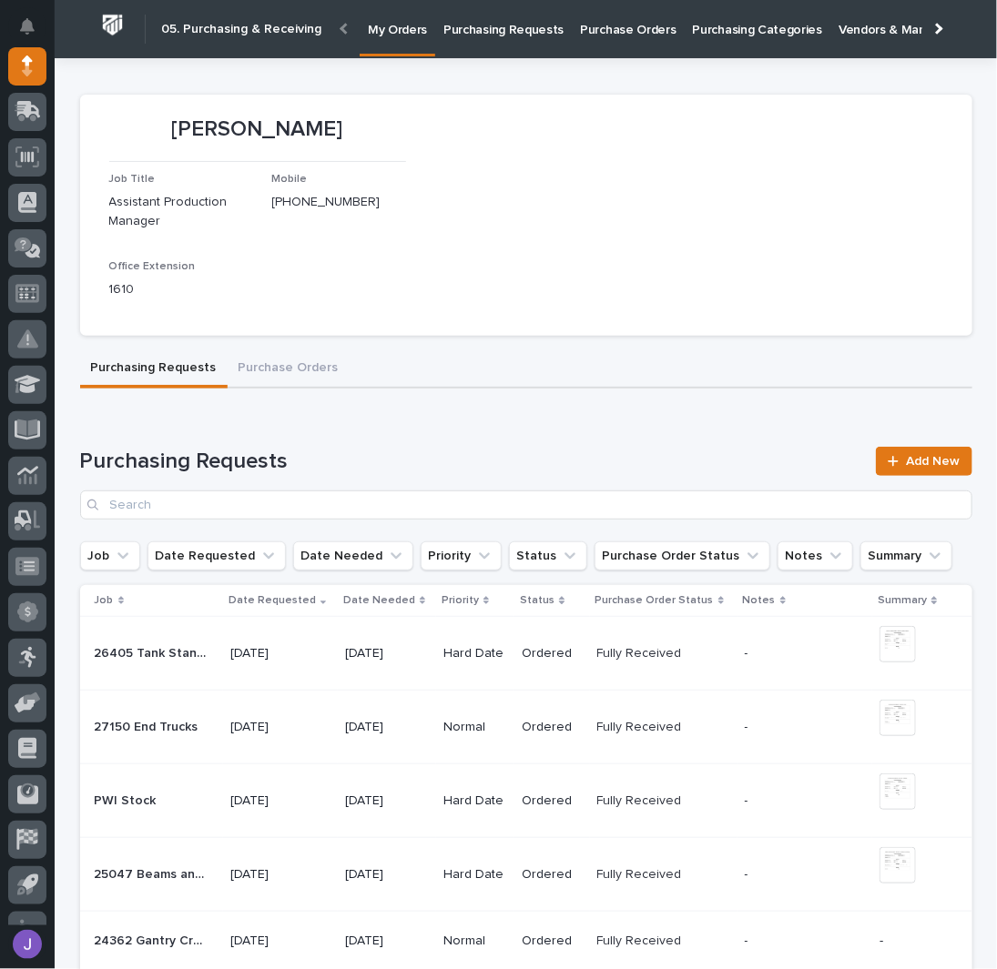
click at [481, 24] on p "Purchasing Requests" at bounding box center [503, 19] width 120 height 38
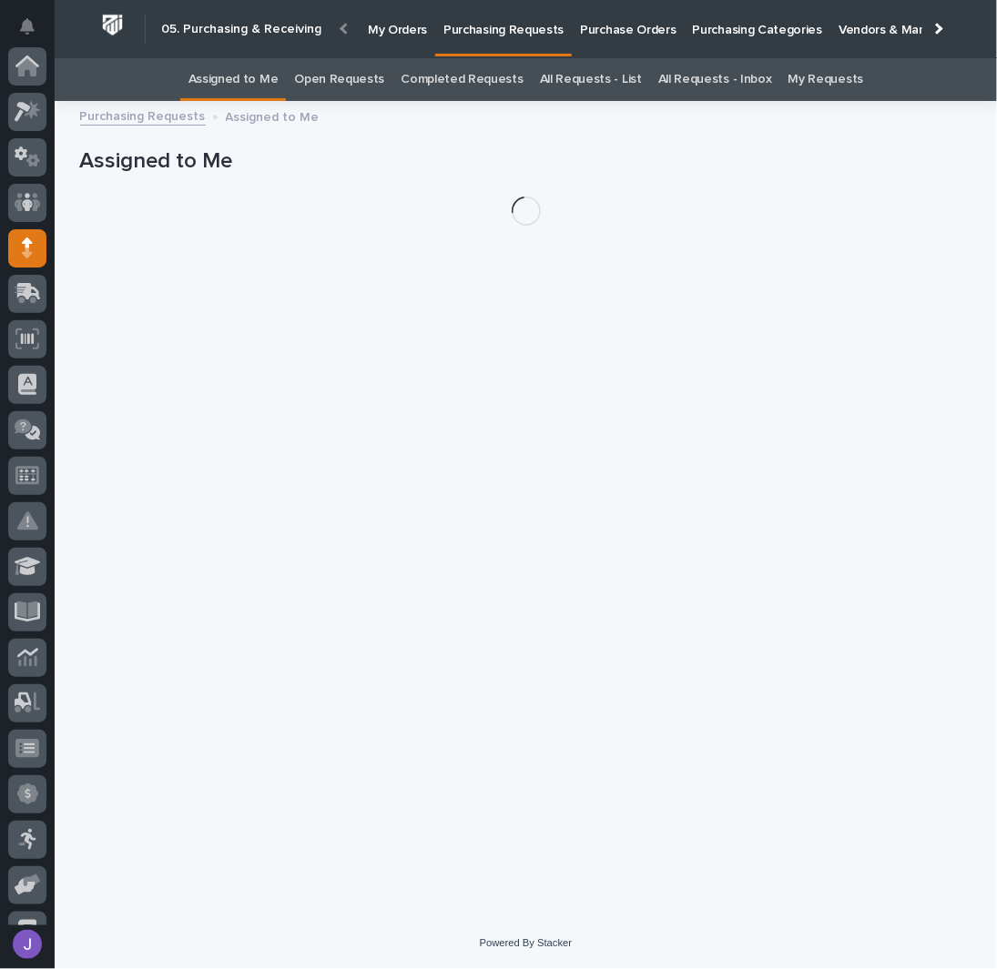
scroll to position [182, 0]
